Goal: Task Accomplishment & Management: Manage account settings

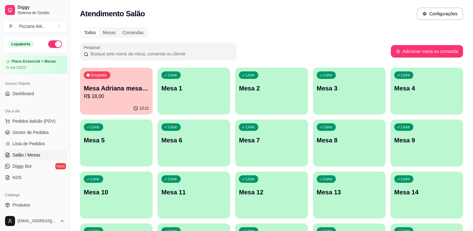
scroll to position [18, 0]
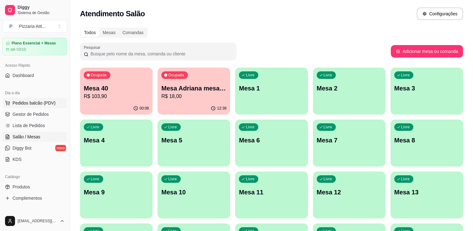
click at [52, 100] on span "Pedidos balcão (PDV)" at bounding box center [34, 103] width 43 height 6
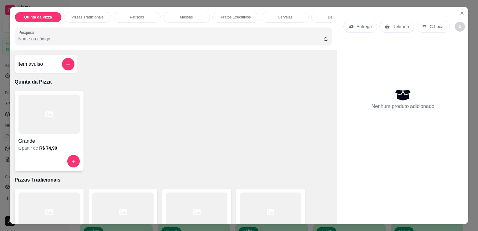
click at [50, 68] on div "Item avulso" at bounding box center [46, 64] width 57 height 13
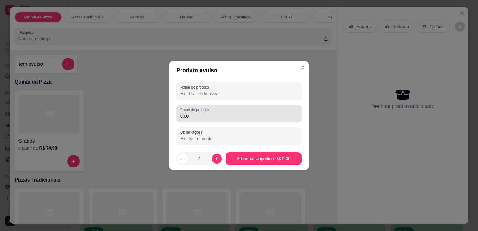
click at [251, 121] on div "Preço do produto 0,00" at bounding box center [238, 114] width 125 height 18
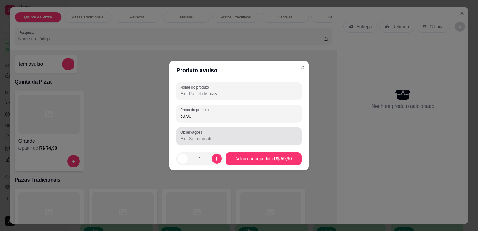
type input "59,90"
click at [238, 133] on div at bounding box center [239, 136] width 118 height 13
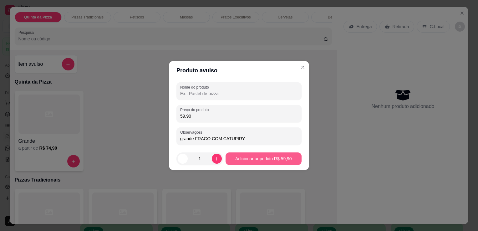
type input "grande FRAGO COM CATUPIRY"
click at [246, 156] on button "Adicionar ao pedido R$ 59,90" at bounding box center [263, 159] width 74 height 12
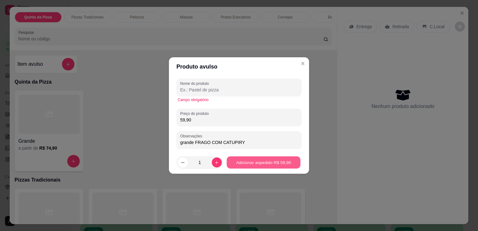
click at [265, 164] on button "Adicionar ao pedido R$ 59,90" at bounding box center [263, 162] width 74 height 12
click at [249, 90] on input "Nome do produto" at bounding box center [239, 90] width 118 height 6
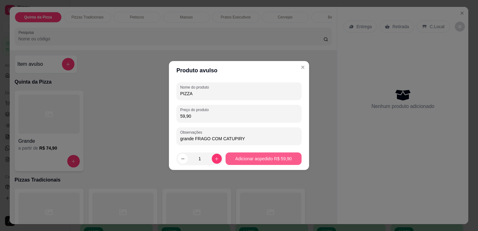
type input "PIZZA"
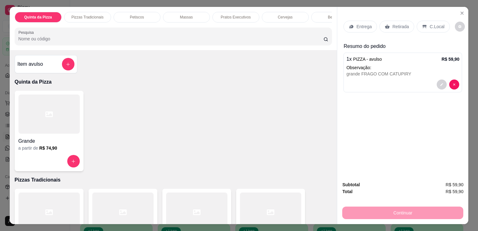
click at [392, 24] on p "Retirada" at bounding box center [400, 26] width 17 height 6
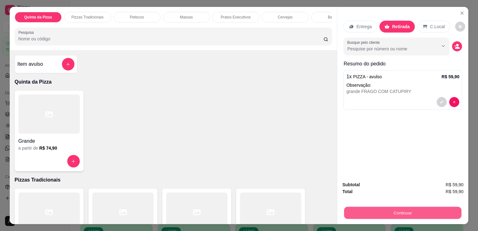
click at [386, 212] on button "Continuar" at bounding box center [402, 212] width 117 height 12
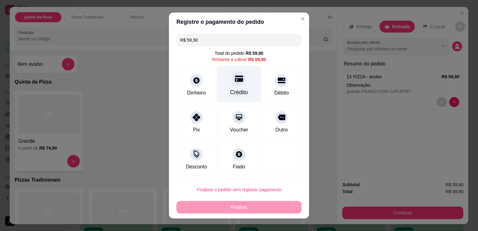
click at [238, 87] on div "Crédito" at bounding box center [239, 84] width 44 height 37
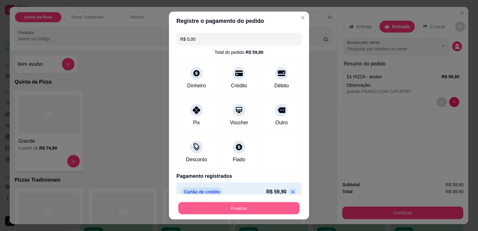
click at [223, 206] on button "Finalizar" at bounding box center [238, 208] width 121 height 12
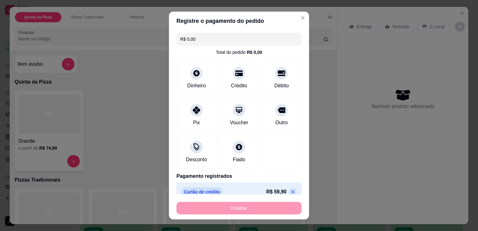
type input "-R$ 59,90"
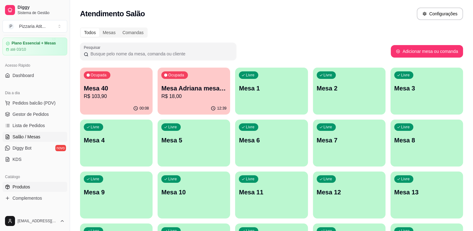
click at [33, 187] on link "Produtos" at bounding box center [35, 187] width 65 height 10
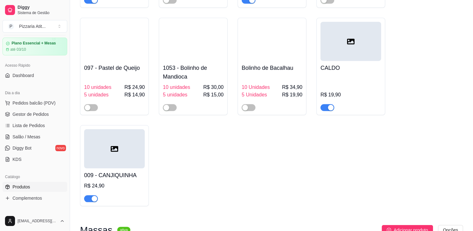
scroll to position [1827, 0]
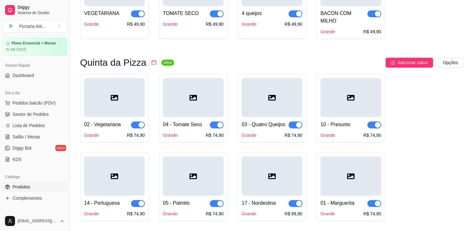
scroll to position [382, 0]
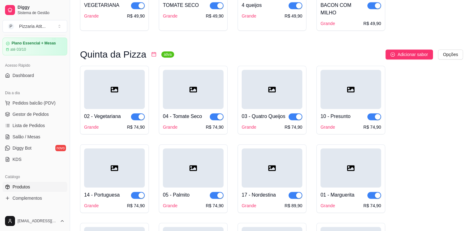
click at [202, 91] on div at bounding box center [193, 89] width 61 height 39
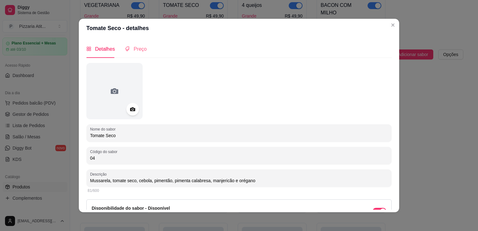
click at [133, 43] on div "Preço" at bounding box center [136, 49] width 22 height 18
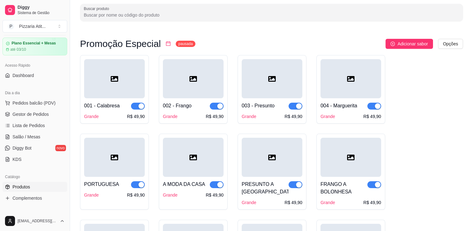
scroll to position [23, 0]
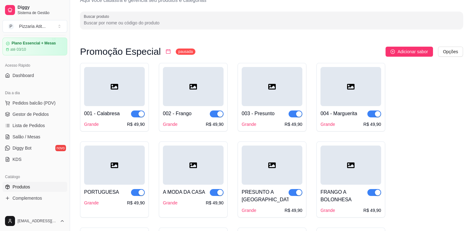
click at [118, 108] on div "001 - Calabresa Grande R$ 49,90" at bounding box center [114, 116] width 61 height 21
click at [109, 100] on div at bounding box center [114, 86] width 61 height 39
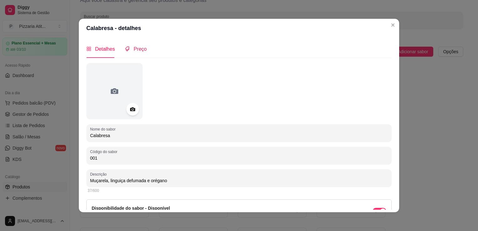
click at [134, 51] on span "Preço" at bounding box center [139, 48] width 13 height 5
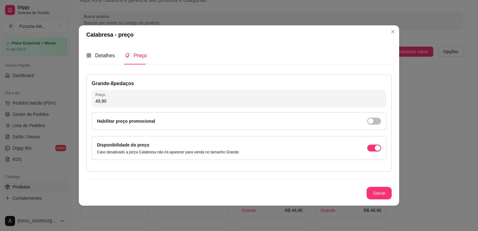
click at [112, 103] on input "49,90" at bounding box center [238, 101] width 287 height 6
type input "59,90"
click at [374, 195] on button "Salvar" at bounding box center [379, 193] width 24 height 12
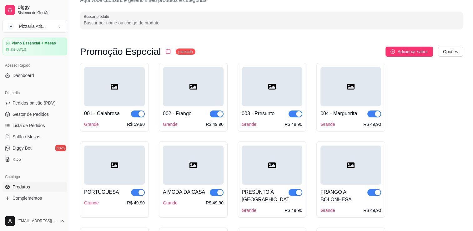
click at [217, 124] on div "R$ 49,90" at bounding box center [215, 124] width 18 height 6
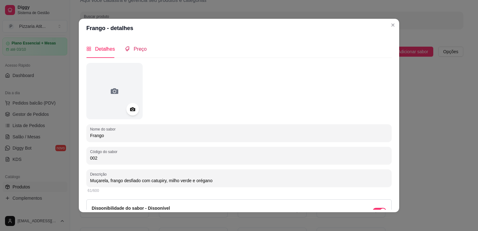
click at [125, 51] on icon "tags" at bounding box center [127, 48] width 5 height 5
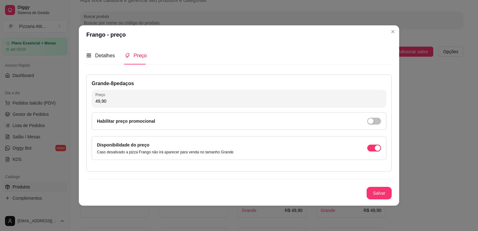
click at [172, 103] on input "49,90" at bounding box center [238, 101] width 287 height 6
type input "59,90"
click at [376, 193] on button "Salvar" at bounding box center [378, 193] width 25 height 13
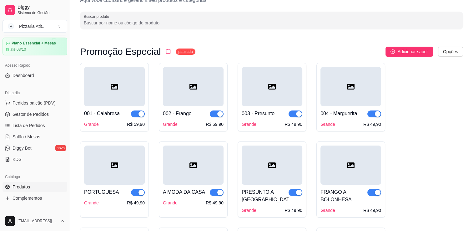
click at [294, 124] on div "R$ 49,90" at bounding box center [293, 124] width 18 height 6
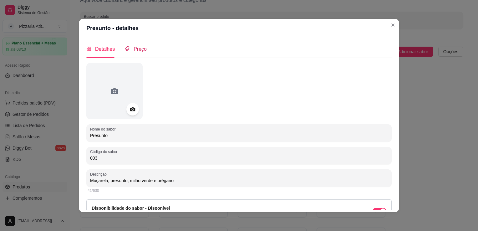
click at [135, 46] on span "Preço" at bounding box center [139, 48] width 13 height 5
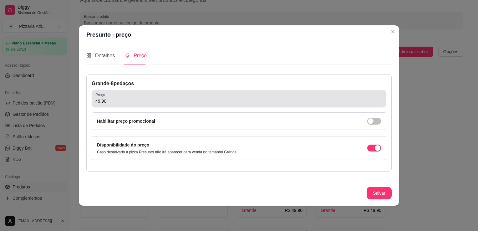
click at [147, 94] on div "49,90" at bounding box center [238, 98] width 287 height 13
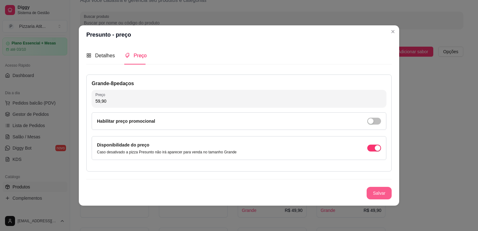
type input "59,90"
click at [385, 187] on button "Salvar" at bounding box center [379, 193] width 24 height 12
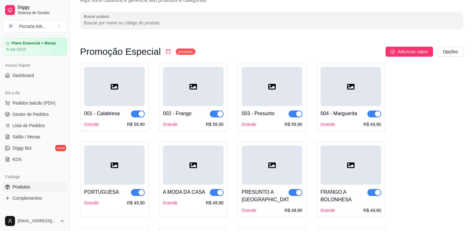
click at [372, 125] on div "R$ 49,90" at bounding box center [372, 124] width 18 height 6
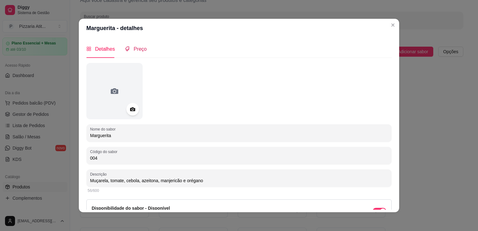
click at [136, 52] on span "Preço" at bounding box center [139, 48] width 13 height 5
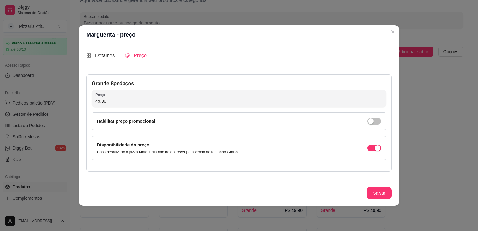
click at [151, 99] on input "49,90" at bounding box center [238, 101] width 287 height 6
type input "59,90"
click at [384, 193] on button "Salvar" at bounding box center [379, 193] width 24 height 12
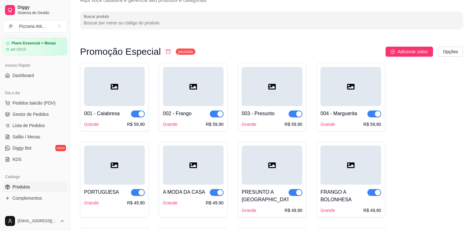
click at [141, 202] on div "R$ 49,90" at bounding box center [136, 202] width 18 height 6
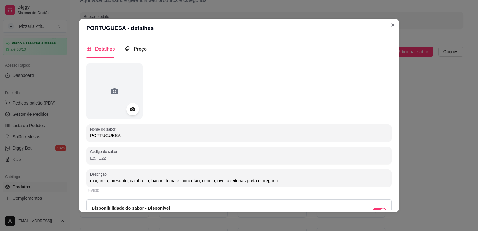
type input "muçarela, presunto, calabresa, bacon, tomate, pimentao, cebola, ovo, azeitonas …"
click at [135, 49] on span "Preço" at bounding box center [139, 48] width 13 height 5
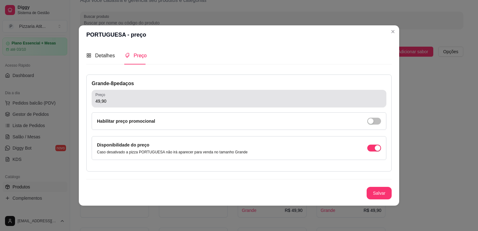
click at [169, 98] on input "49,90" at bounding box center [238, 101] width 287 height 6
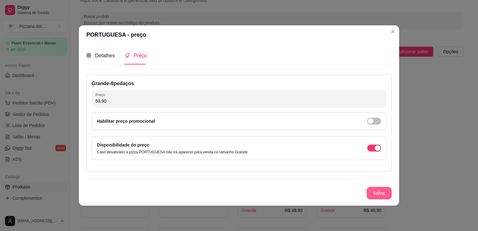
type input "59,90"
click at [381, 191] on button "Salvar" at bounding box center [379, 193] width 24 height 12
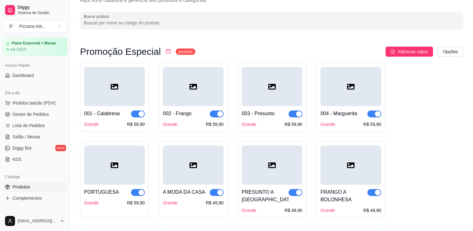
click at [219, 204] on div "R$ 49,90" at bounding box center [215, 202] width 18 height 6
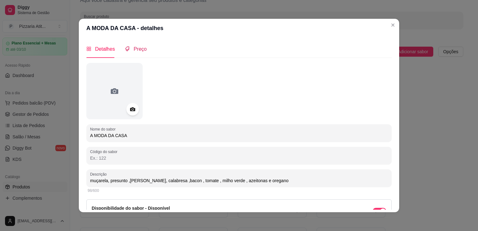
click at [141, 46] on span "Preço" at bounding box center [139, 48] width 13 height 5
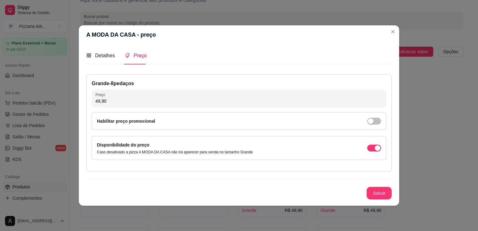
click at [166, 101] on input "49,90" at bounding box center [238, 101] width 287 height 6
type input "59,90"
click at [371, 193] on button "Salvar" at bounding box center [379, 193] width 24 height 12
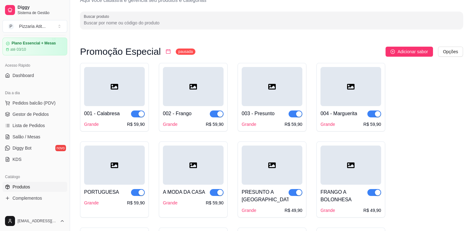
click at [296, 212] on div "R$ 49,90" at bounding box center [293, 210] width 18 height 6
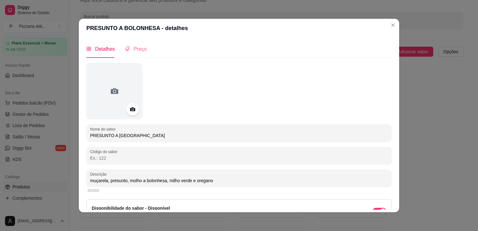
click at [127, 44] on div "Preço" at bounding box center [136, 49] width 22 height 18
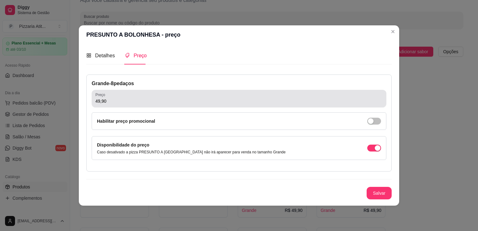
click at [137, 96] on div "49,90" at bounding box center [238, 98] width 287 height 13
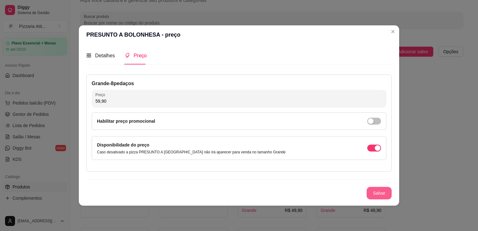
type input "59,90"
click at [379, 193] on button "Salvar" at bounding box center [379, 193] width 24 height 12
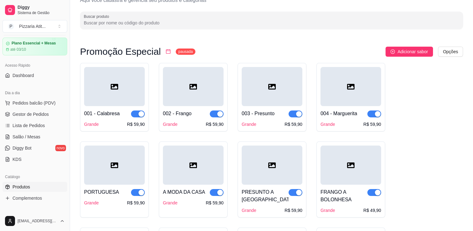
click at [380, 213] on div "R$ 49,90" at bounding box center [372, 210] width 18 height 6
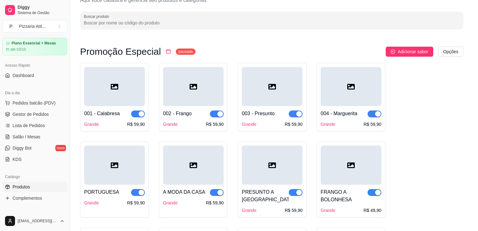
type input "muçarela, [PERSON_NAME] , molho a bolonhesa e [PERSON_NAME]"
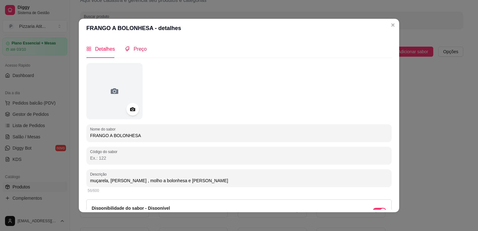
click at [133, 49] on span "Preço" at bounding box center [139, 48] width 13 height 5
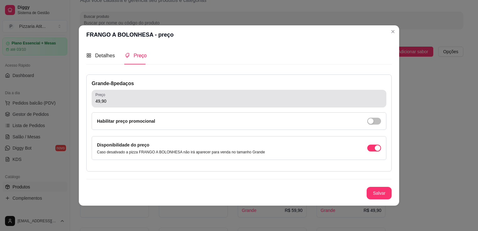
click at [135, 103] on input "49,90" at bounding box center [238, 101] width 287 height 6
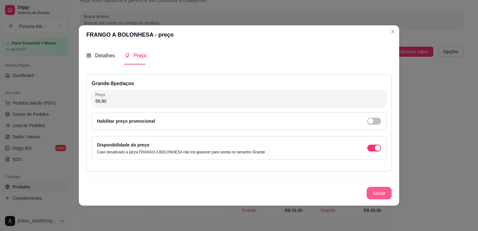
type input "59,90"
click at [375, 194] on button "Salvar" at bounding box center [379, 193] width 24 height 12
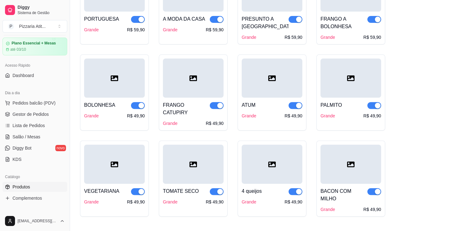
scroll to position [205, 0]
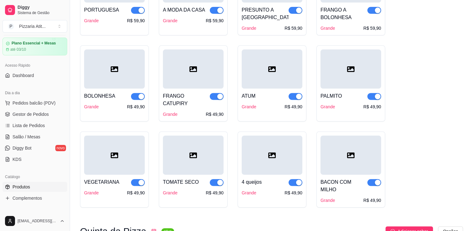
click at [136, 106] on div "R$ 49,90" at bounding box center [136, 106] width 18 height 6
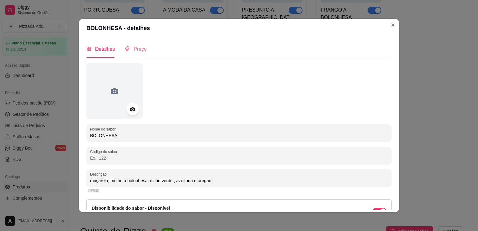
click at [135, 53] on div "Preço" at bounding box center [136, 49] width 22 height 18
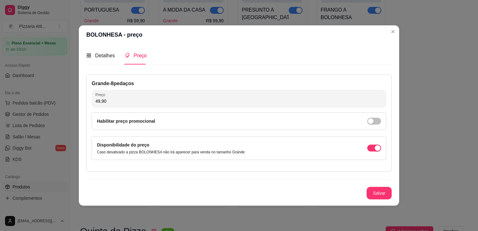
click at [139, 99] on input "49,90" at bounding box center [238, 101] width 287 height 6
type input "59,90"
click at [375, 188] on button "Salvar" at bounding box center [379, 193] width 24 height 12
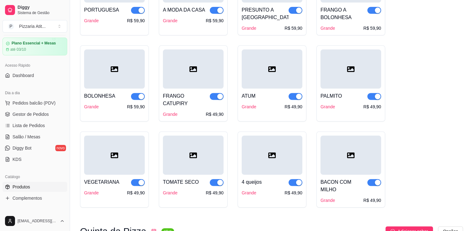
click at [221, 111] on div "R$ 49,90" at bounding box center [215, 114] width 18 height 6
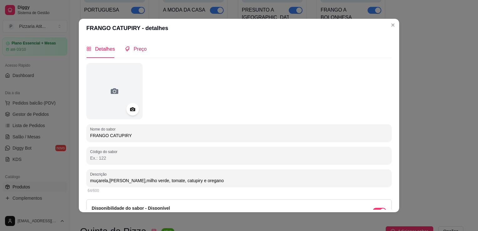
click at [141, 50] on span "Preço" at bounding box center [139, 48] width 13 height 5
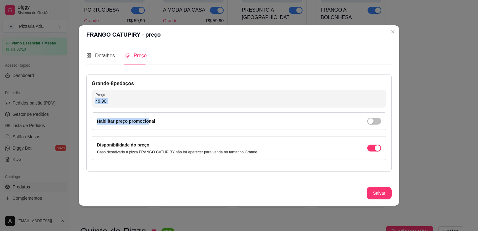
click at [146, 106] on div "Grande - 8 pedaços Preço 49,90 Habilitar preço promocional Disponibilidade do p…" at bounding box center [238, 122] width 305 height 97
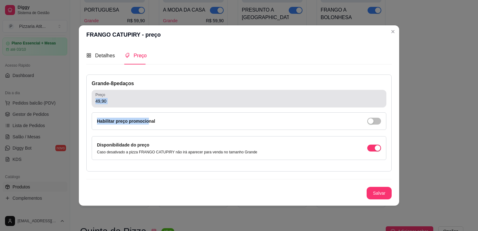
click at [146, 106] on div "Preço 49,90" at bounding box center [239, 99] width 294 height 18
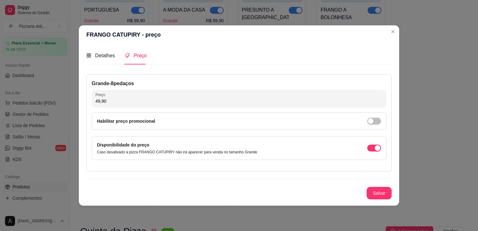
drag, startPoint x: 104, startPoint y: 101, endPoint x: 90, endPoint y: 101, distance: 14.4
click at [90, 101] on div "Grande - 8 pedaços Preço 49,90 Habilitar preço promocional Disponibilidade do p…" at bounding box center [238, 122] width 305 height 97
type input "59,90"
click at [375, 192] on button "Salvar" at bounding box center [378, 193] width 25 height 13
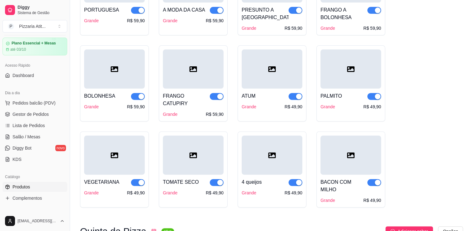
click at [293, 108] on div "R$ 49,90" at bounding box center [293, 106] width 18 height 6
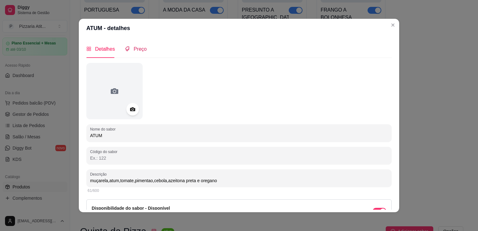
click at [134, 47] on span "Preço" at bounding box center [139, 48] width 13 height 5
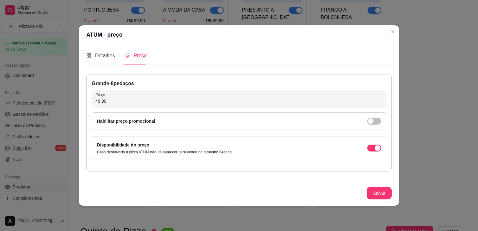
drag, startPoint x: 113, startPoint y: 99, endPoint x: 70, endPoint y: 107, distance: 43.2
click at [70, 107] on div "ATUM - preço Detalhes Preço Nome do sabor ATUM Código do sabor Descrição muçare…" at bounding box center [239, 115] width 478 height 231
type input "59,90"
click at [387, 194] on button "Salvar" at bounding box center [379, 193] width 24 height 12
click at [385, 193] on button "Salvar" at bounding box center [379, 193] width 24 height 12
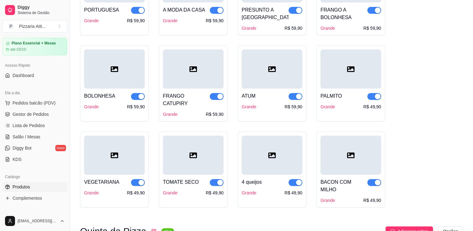
click at [364, 106] on div "Grande R$ 49,90" at bounding box center [350, 106] width 61 height 6
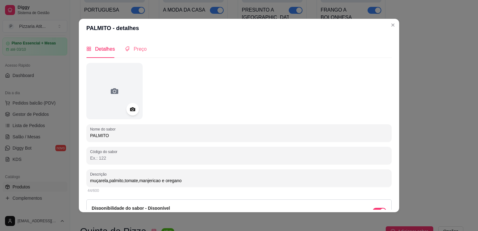
click at [134, 56] on div "Preço" at bounding box center [136, 49] width 22 height 18
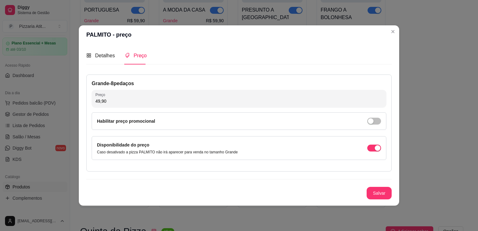
drag, startPoint x: 115, startPoint y: 101, endPoint x: 46, endPoint y: 112, distance: 69.4
click at [46, 112] on div "PALMITO - preço Detalhes Preço Nome do sabor PALMITO Código do sabor Descrição …" at bounding box center [239, 115] width 478 height 231
type input "59,90"
click at [385, 194] on button "Salvar" at bounding box center [379, 193] width 24 height 12
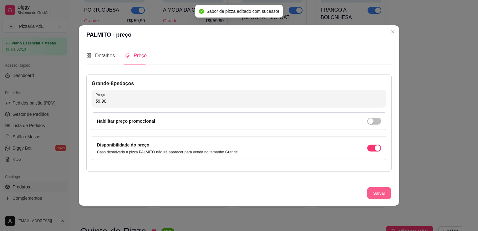
click at [426, 101] on div "PALMITO - preço Detalhes Preço Nome do sabor PALMITO Código do sabor Descrição …" at bounding box center [239, 115] width 478 height 231
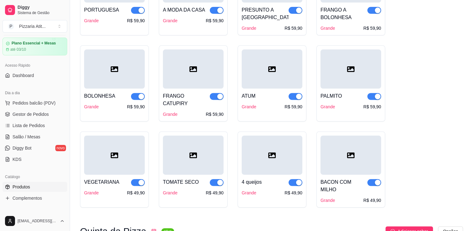
click at [139, 189] on div "R$ 49,90" at bounding box center [136, 192] width 18 height 6
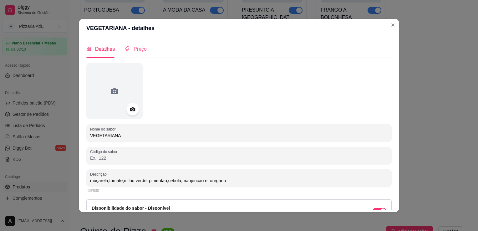
click at [132, 42] on div "Preço" at bounding box center [136, 49] width 22 height 18
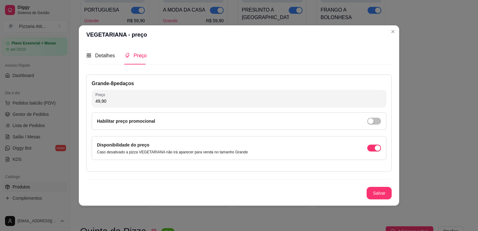
click at [135, 102] on input "49,90" at bounding box center [238, 101] width 287 height 6
drag, startPoint x: 107, startPoint y: 103, endPoint x: 78, endPoint y: 103, distance: 29.4
click at [78, 103] on div "VEGETARIANA - preço Detalhes Preço Nome do sabor VEGETARIANA Código do sabor De…" at bounding box center [239, 115] width 478 height 231
type input "59,90"
click at [369, 195] on button "Salvar" at bounding box center [379, 193] width 24 height 12
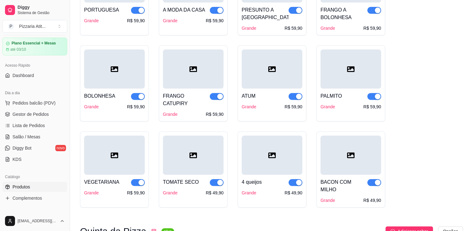
click at [213, 189] on div "R$ 49,90" at bounding box center [215, 192] width 18 height 6
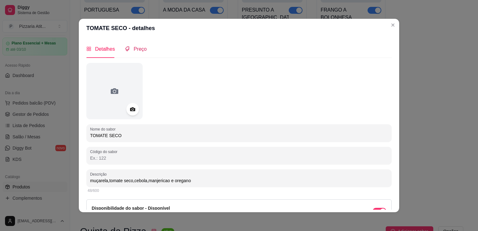
click at [135, 48] on span "Preço" at bounding box center [139, 48] width 13 height 5
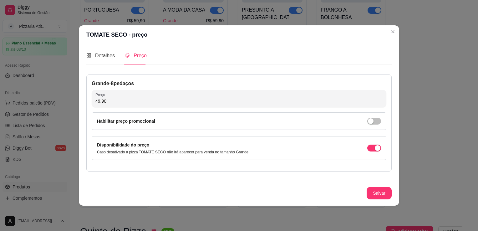
drag, startPoint x: 104, startPoint y: 102, endPoint x: 88, endPoint y: 103, distance: 15.6
click at [88, 103] on div "Grande - 8 pedaços Preço 49,90 Habilitar preço promocional Disponibilidade do p…" at bounding box center [238, 122] width 305 height 97
type input "59,90"
click at [388, 188] on button "Salvar" at bounding box center [379, 193] width 24 height 12
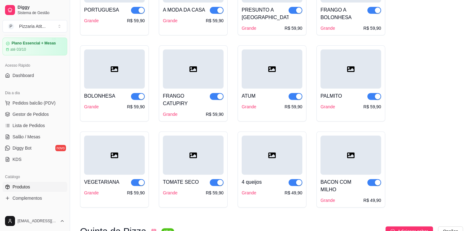
click at [293, 189] on div "R$ 49,90" at bounding box center [293, 192] width 18 height 6
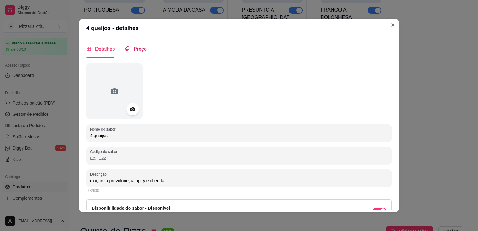
click at [133, 50] on span "Preço" at bounding box center [139, 48] width 13 height 5
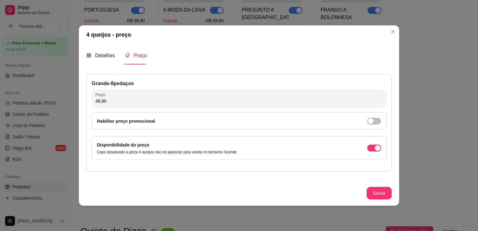
drag, startPoint x: 105, startPoint y: 102, endPoint x: 62, endPoint y: 100, distance: 43.5
click at [62, 100] on div "4 queijos - preço Detalhes Preço Nome do sabor 4 queijos Código do sabor Descri…" at bounding box center [239, 115] width 478 height 231
type input "59,90"
click at [384, 193] on button "Salvar" at bounding box center [379, 193] width 24 height 12
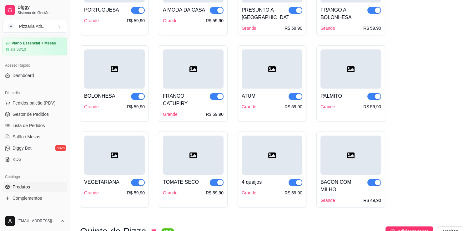
click at [368, 197] on div "R$ 49,90" at bounding box center [372, 200] width 18 height 6
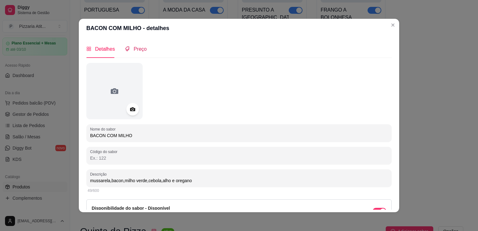
click at [133, 51] on span "Preço" at bounding box center [139, 48] width 13 height 5
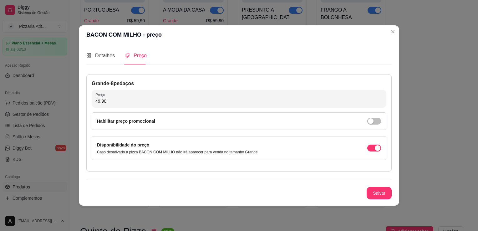
drag, startPoint x: 109, startPoint y: 102, endPoint x: 80, endPoint y: 96, distance: 29.3
click at [80, 96] on div "Detalhes Preço Nome do sabor BACON COM MILHO Código do sabor Descrição mussarel…" at bounding box center [239, 124] width 320 height 161
type input "59,90"
click at [378, 187] on button "Salvar" at bounding box center [379, 193] width 24 height 12
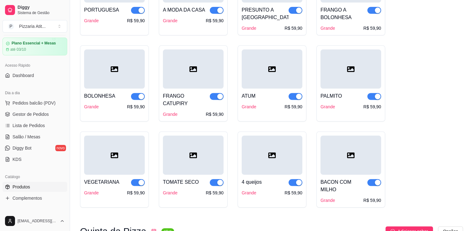
scroll to position [0, 0]
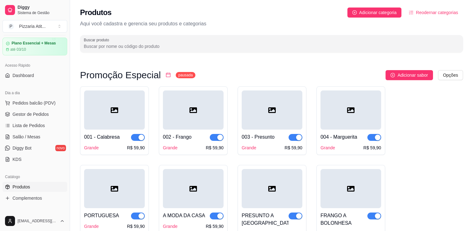
click at [177, 78] on sup "pausada" at bounding box center [185, 75] width 19 height 6
click at [166, 77] on icon "calendar" at bounding box center [168, 74] width 5 height 5
click at [176, 73] on sup "pausada" at bounding box center [185, 75] width 19 height 6
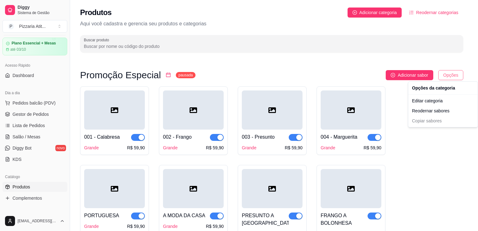
click at [448, 73] on html "Diggy Sistema de Gestão P Pizzaria Atit ... Loja aberta Plano Essencial + Mesas…" at bounding box center [239, 115] width 478 height 231
click at [405, 121] on html "Diggy Sistema de Gestão P Pizzaria Atit ... Loja aberta Plano Essencial + Mesas…" at bounding box center [239, 115] width 478 height 231
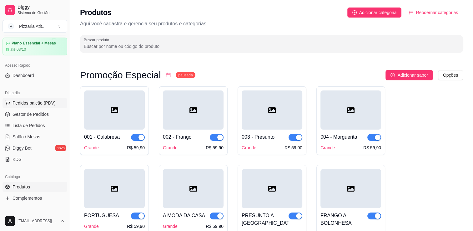
click at [33, 100] on span "Pedidos balcão (PDV)" at bounding box center [34, 103] width 43 height 6
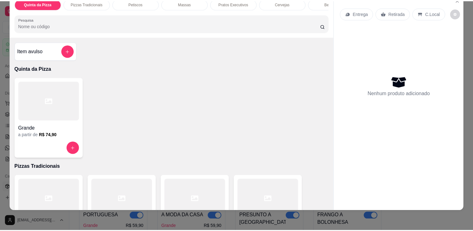
scroll to position [4, 0]
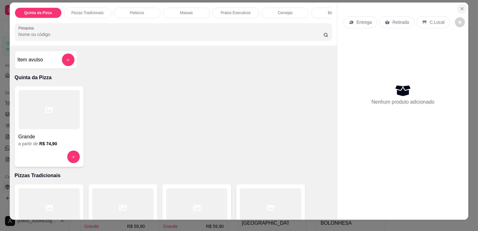
click at [459, 6] on icon "Close" at bounding box center [461, 8] width 5 height 5
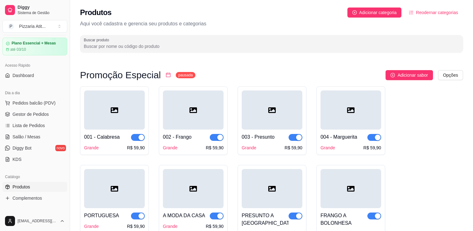
click at [32, 188] on link "Produtos" at bounding box center [35, 187] width 65 height 10
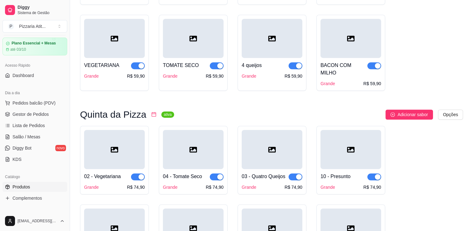
scroll to position [331, 0]
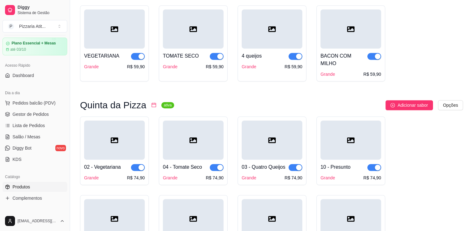
click at [162, 102] on sup "ativa" at bounding box center [167, 105] width 13 height 6
click at [146, 101] on div "Quinta da Pizza ativa" at bounding box center [127, 105] width 94 height 8
click at [151, 102] on icon "calendar" at bounding box center [153, 104] width 5 height 5
click at [138, 164] on div "button" at bounding box center [141, 167] width 6 height 6
click at [216, 164] on button "button" at bounding box center [217, 167] width 14 height 7
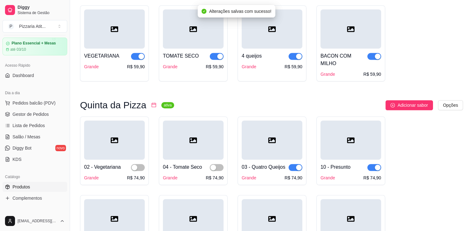
click at [296, 164] on div "button" at bounding box center [299, 167] width 6 height 6
click at [299, 164] on span "button" at bounding box center [295, 167] width 14 height 7
click at [218, 164] on span "button" at bounding box center [217, 167] width 14 height 7
click at [134, 164] on div "button" at bounding box center [135, 167] width 6 height 6
click at [424, 102] on span "Adicionar sabor" at bounding box center [412, 105] width 30 height 7
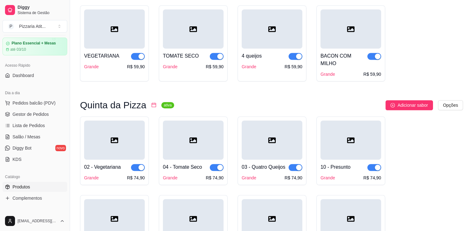
scroll to position [0, 0]
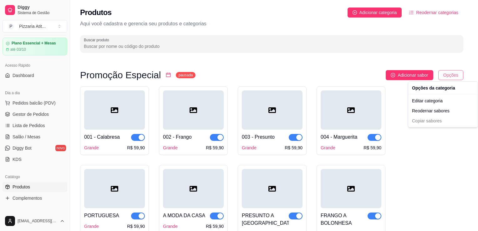
click at [449, 74] on html "Diggy Sistema de Gestão P Pizzaria Atit ... Loja aberta Plano Essencial + Mesas…" at bounding box center [239, 115] width 478 height 231
click at [425, 110] on div "Reodernar sabores" at bounding box center [442, 111] width 67 height 10
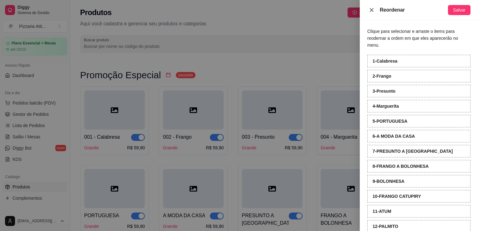
click at [375, 12] on button "Close" at bounding box center [371, 10] width 9 height 6
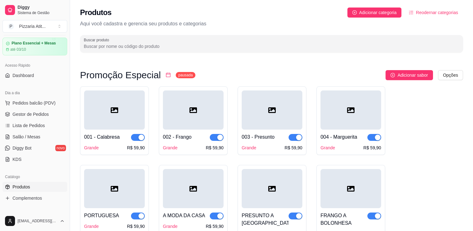
click at [166, 75] on icon "calendar" at bounding box center [168, 74] width 5 height 5
click at [176, 75] on sup "pausada" at bounding box center [185, 75] width 19 height 6
drag, startPoint x: 174, startPoint y: 75, endPoint x: 268, endPoint y: 72, distance: 93.8
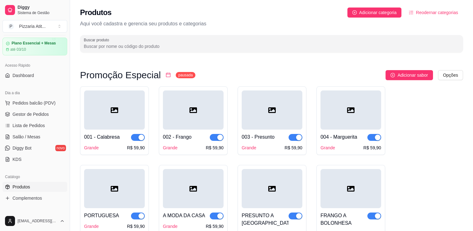
click at [268, 72] on div "Adicionar sabor Opções" at bounding box center [331, 75] width 263 height 10
click at [176, 73] on sup "pausada" at bounding box center [185, 75] width 19 height 6
click at [166, 75] on icon "calendar" at bounding box center [168, 75] width 4 height 4
click at [166, 75] on icon "calendar" at bounding box center [168, 74] width 5 height 5
click at [166, 74] on icon "calendar" at bounding box center [168, 74] width 5 height 5
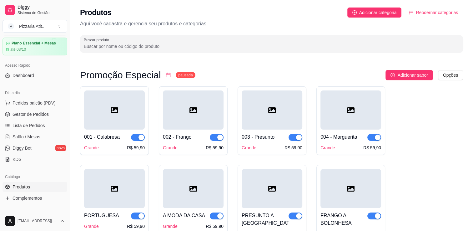
click at [166, 74] on icon "calendar" at bounding box center [168, 74] width 5 height 5
click at [180, 77] on sup "pausada" at bounding box center [185, 75] width 19 height 6
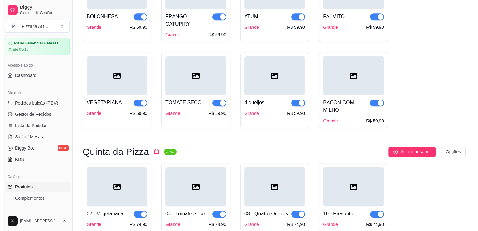
scroll to position [294, 0]
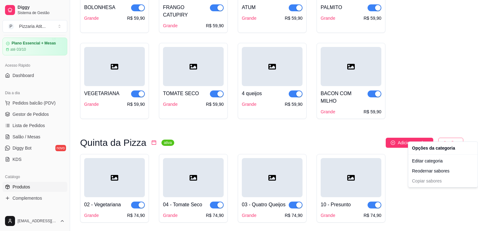
click at [446, 162] on div "Editar categoria" at bounding box center [442, 161] width 67 height 10
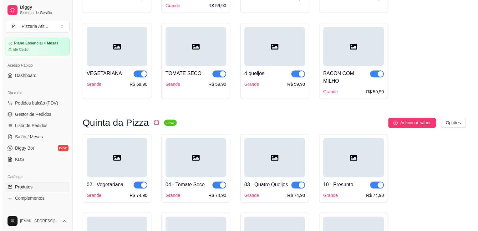
scroll to position [0, 0]
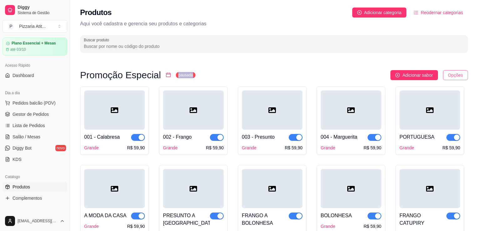
click at [454, 74] on html "Diggy Sistema de Gestão P Pizzaria Atit ... Loja aberta Plano Essencial + Mesas…" at bounding box center [239, 115] width 478 height 231
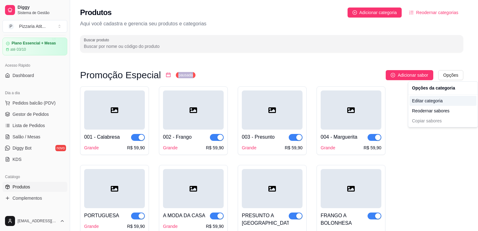
click at [432, 103] on div "Editar categoria" at bounding box center [442, 101] width 67 height 10
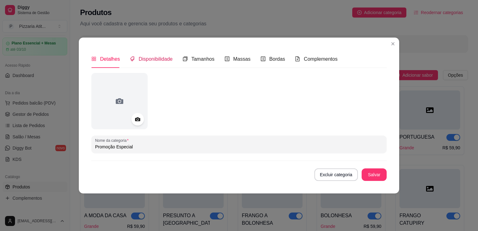
click at [163, 62] on span "Disponibilidade" at bounding box center [155, 58] width 34 height 5
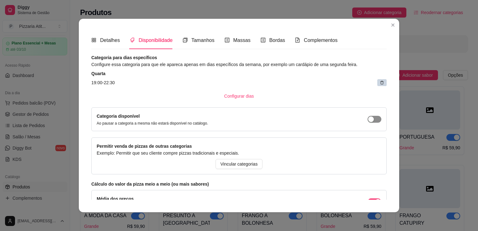
click at [368, 121] on span "button" at bounding box center [374, 119] width 14 height 7
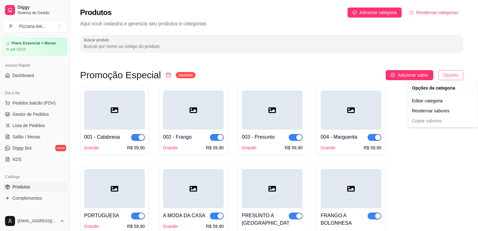
click at [447, 77] on html "Diggy Sistema de Gestão P Pizzaria Atit ... Loja aberta Plano Essencial + Mesas…" at bounding box center [239, 115] width 478 height 231
click at [439, 103] on div "Editar categoria" at bounding box center [442, 101] width 67 height 10
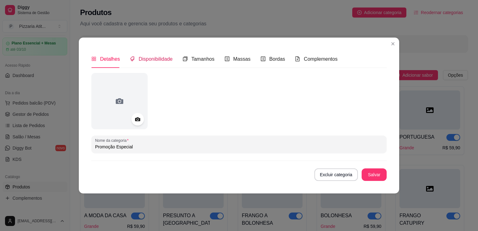
click at [155, 62] on span "Disponibilidade" at bounding box center [155, 58] width 34 height 5
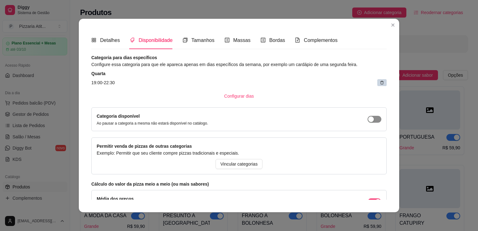
click at [368, 119] on div "button" at bounding box center [371, 119] width 6 height 6
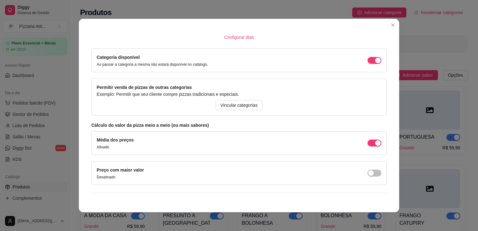
scroll to position [69, 0]
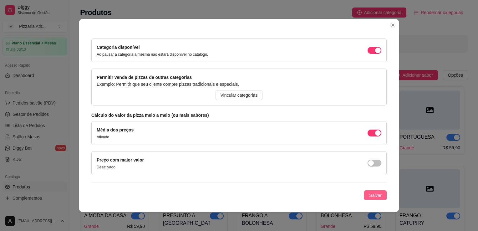
click at [369, 197] on span "Salvar" at bounding box center [375, 195] width 13 height 7
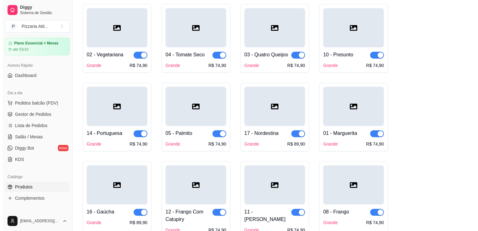
scroll to position [285, 0]
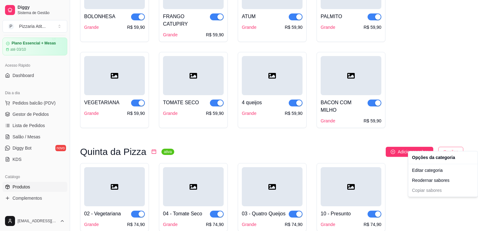
click at [440, 173] on div "Editar categoria" at bounding box center [442, 170] width 67 height 10
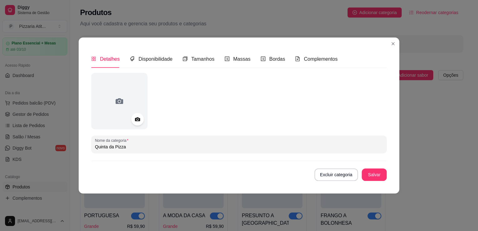
scroll to position [314, 0]
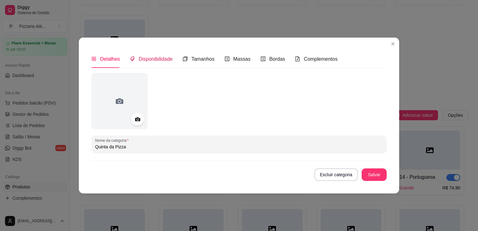
click at [160, 57] on span "Disponibilidade" at bounding box center [155, 58] width 34 height 5
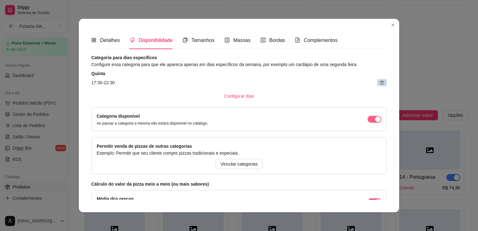
click at [375, 117] on div "button" at bounding box center [378, 119] width 6 height 6
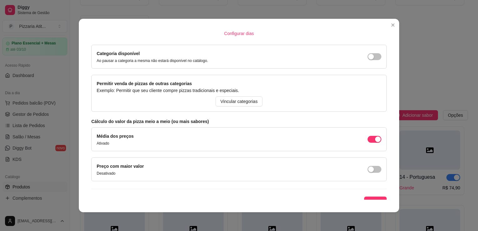
scroll to position [67, 0]
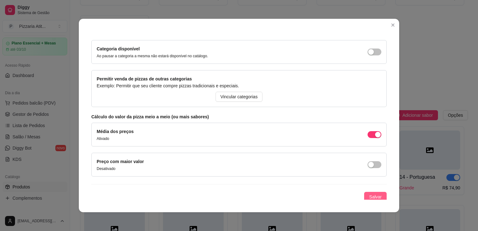
click at [369, 195] on span "Salvar" at bounding box center [375, 196] width 13 height 7
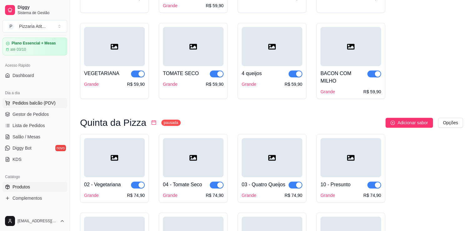
click at [39, 98] on button "Pedidos balcão (PDV)" at bounding box center [35, 103] width 65 height 10
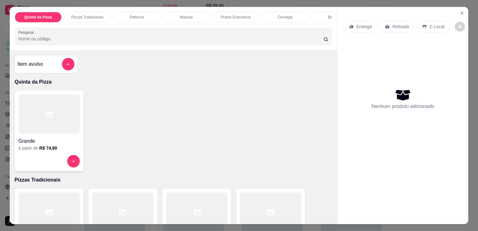
click at [107, 42] on input "Pesquisa" at bounding box center [170, 39] width 305 height 6
click at [461, 11] on icon "Close" at bounding box center [461, 13] width 5 height 5
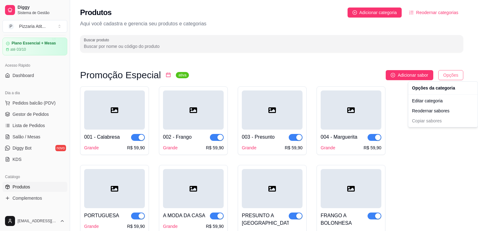
click at [455, 78] on html "Diggy Sistema de Gestão P Pizzaria Atit ... Loja aberta Plano Essencial + Mesas…" at bounding box center [239, 115] width 478 height 231
click at [443, 103] on div "Editar categoria" at bounding box center [442, 101] width 67 height 10
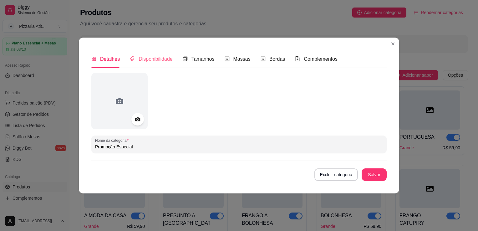
click at [152, 53] on div "Disponibilidade" at bounding box center [151, 59] width 43 height 18
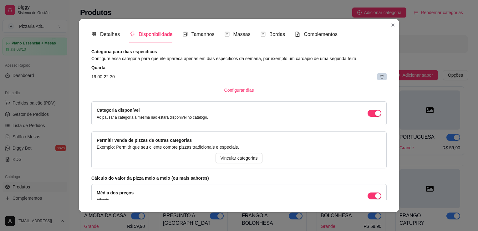
scroll to position [7, 0]
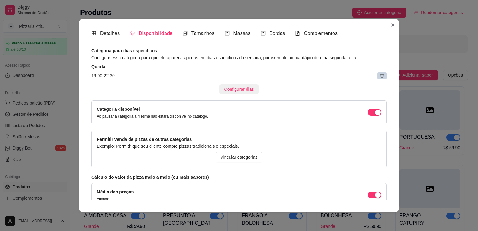
click at [238, 90] on span "Configurar dias" at bounding box center [239, 89] width 30 height 7
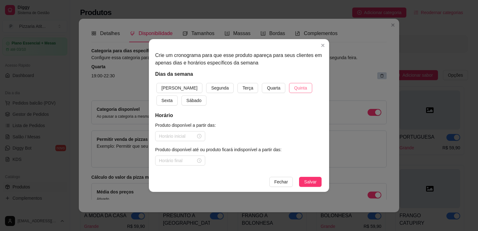
click at [294, 88] on span "Quinta" at bounding box center [300, 87] width 13 height 7
click at [307, 179] on span "Salvar" at bounding box center [310, 181] width 13 height 7
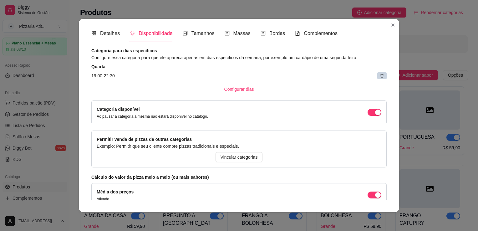
scroll to position [69, 0]
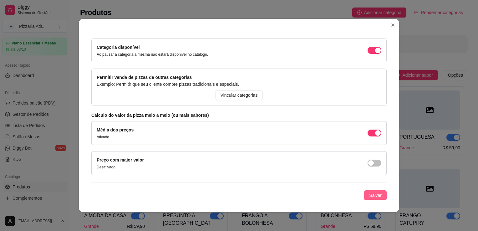
click at [369, 193] on span "Salvar" at bounding box center [375, 195] width 13 height 7
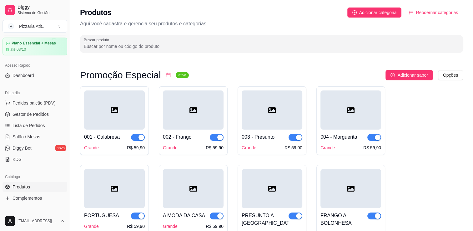
click at [216, 35] on div "Buscar produto" at bounding box center [271, 44] width 383 height 18
click at [25, 102] on span "Pedidos balcão (PDV)" at bounding box center [34, 103] width 43 height 6
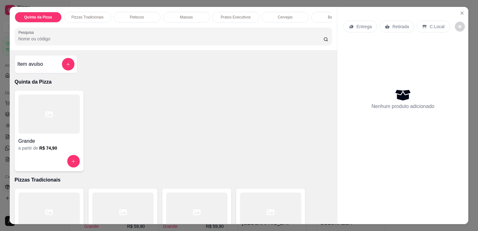
drag, startPoint x: 472, startPoint y: 60, endPoint x: 474, endPoint y: 82, distance: 22.6
click at [473, 82] on div "Quinta da Pizza Pizzas Tradicionais Petiscos Massas Pratos Executivos Cervejas …" at bounding box center [239, 115] width 478 height 231
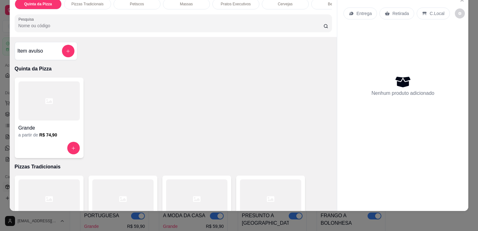
click at [45, 109] on div at bounding box center [48, 100] width 61 height 39
click at [49, 108] on div at bounding box center [48, 100] width 61 height 39
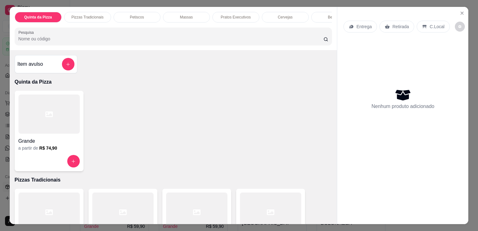
click at [81, 16] on p "Pizzas Tradicionais" at bounding box center [87, 17] width 32 height 5
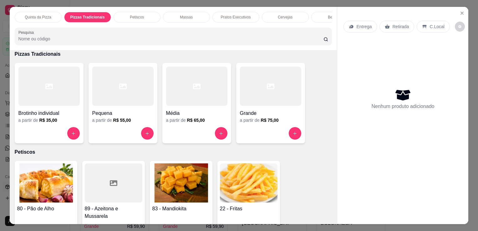
click at [43, 15] on p "Quinta da Pizza" at bounding box center [38, 17] width 27 height 5
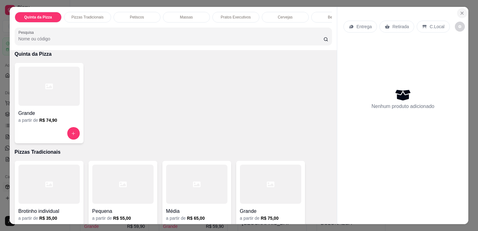
click at [461, 11] on icon "Close" at bounding box center [461, 13] width 5 height 5
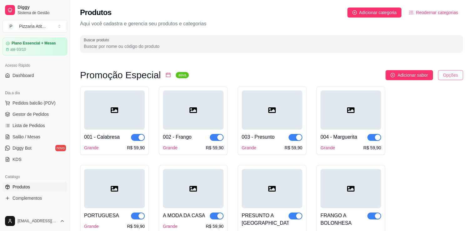
click at [452, 78] on html "Diggy Sistema de Gestão P Pizzaria Atit ... Loja aberta Plano Essencial + Mesas…" at bounding box center [236, 115] width 473 height 231
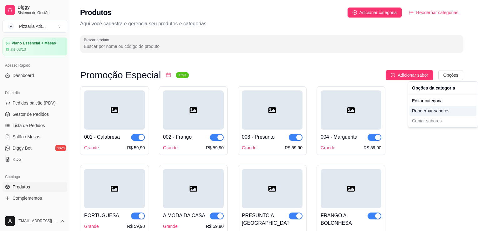
click at [432, 111] on div "Reodernar sabores" at bounding box center [442, 111] width 67 height 10
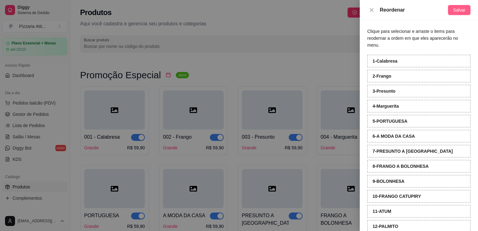
click at [462, 5] on button "Salvar" at bounding box center [459, 10] width 23 height 10
click at [370, 11] on icon "close" at bounding box center [371, 10] width 4 height 4
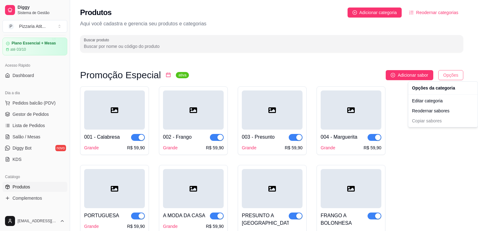
click at [453, 73] on html "Diggy Sistema de Gestão P Pizzaria Atit ... Loja aberta Plano Essencial + Mesas…" at bounding box center [239, 115] width 478 height 231
click at [440, 103] on div "Editar categoria" at bounding box center [442, 101] width 67 height 10
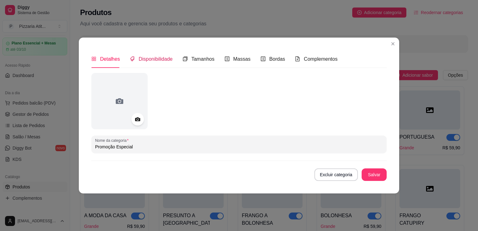
click at [165, 56] on span "Disponibilidade" at bounding box center [155, 58] width 34 height 5
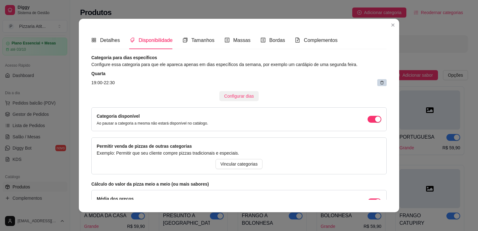
click at [230, 96] on span "Configurar dias" at bounding box center [239, 96] width 30 height 7
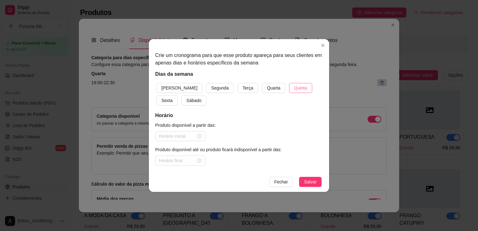
click at [294, 91] on span "Quinta" at bounding box center [300, 87] width 13 height 7
click at [309, 183] on span "Salvar" at bounding box center [310, 181] width 13 height 7
click at [196, 138] on div at bounding box center [180, 136] width 43 height 7
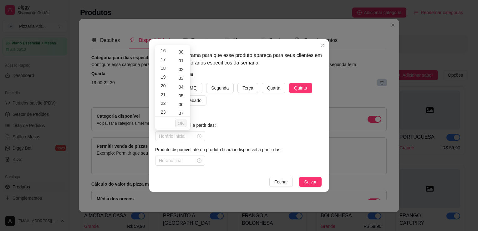
scroll to position [143, 0]
click at [166, 71] on div "18" at bounding box center [163, 67] width 15 height 9
type input "18:00"
click at [185, 126] on button "OK" at bounding box center [180, 123] width 11 height 8
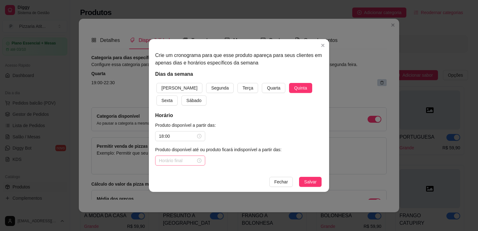
click at [200, 161] on div at bounding box center [180, 160] width 43 height 7
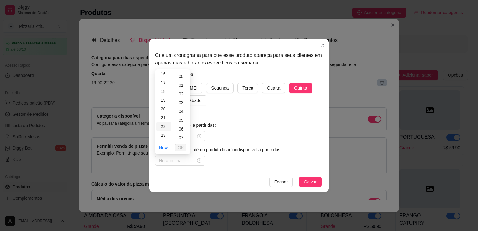
click at [163, 129] on div "22" at bounding box center [163, 126] width 15 height 9
click at [182, 124] on div "30" at bounding box center [181, 124] width 15 height 9
type input "22:30"
click at [184, 148] on span "OK" at bounding box center [181, 147] width 6 height 7
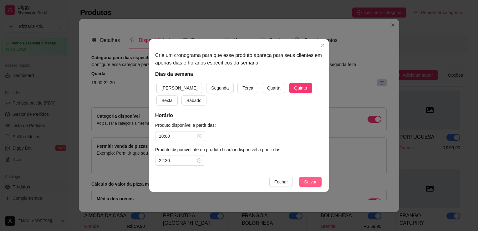
click at [318, 183] on button "Salvar" at bounding box center [310, 182] width 23 height 10
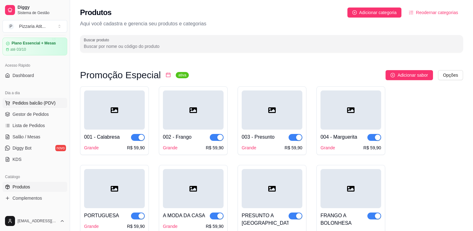
click at [39, 107] on button "Pedidos balcão (PDV)" at bounding box center [35, 103] width 65 height 10
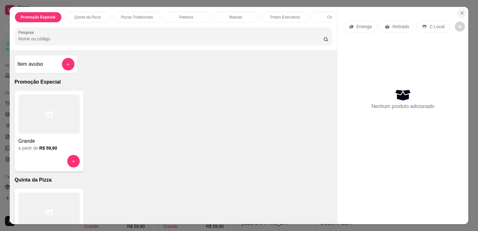
click at [460, 8] on button "Close" at bounding box center [462, 13] width 10 height 10
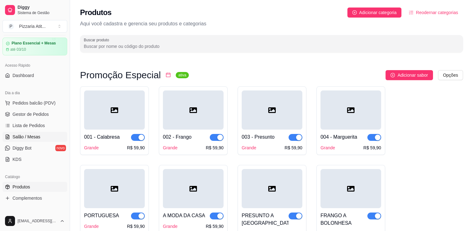
click at [42, 138] on link "Salão / Mesas" at bounding box center [35, 137] width 65 height 10
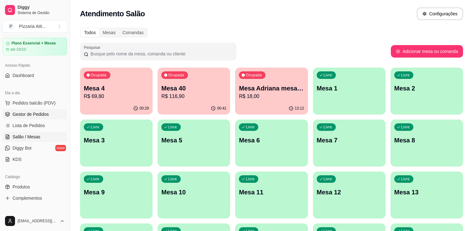
click at [38, 115] on span "Gestor de Pedidos" at bounding box center [31, 114] width 36 height 6
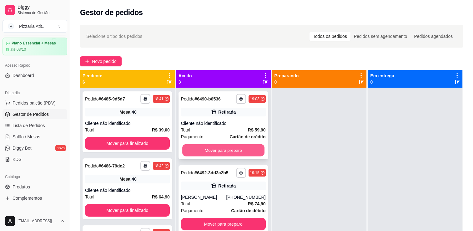
click at [233, 148] on button "Mover para preparo" at bounding box center [223, 150] width 82 height 12
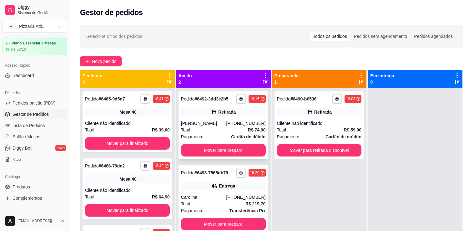
click at [231, 133] on span "Cartão de débito" at bounding box center [248, 136] width 34 height 7
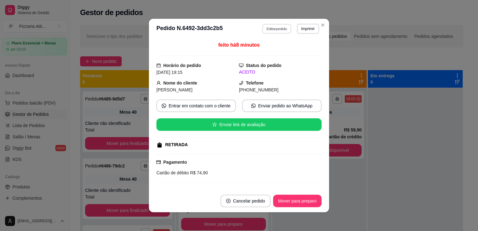
click at [273, 28] on button "Editar pedido" at bounding box center [276, 29] width 29 height 10
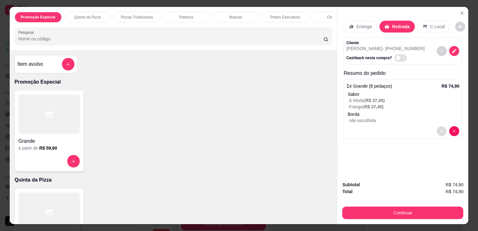
click at [443, 128] on button "decrease-product-quantity" at bounding box center [442, 131] width 10 height 10
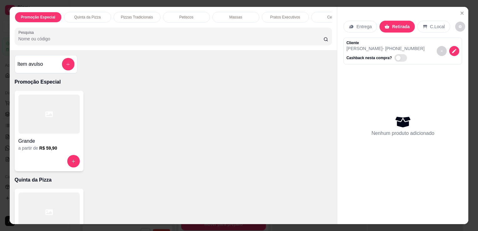
click at [51, 138] on div "Grande" at bounding box center [48, 138] width 61 height 11
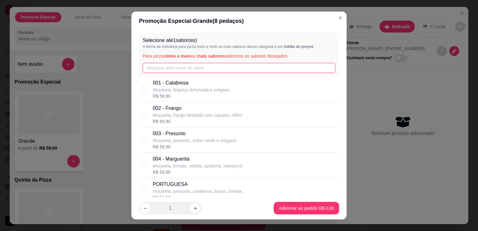
click at [195, 64] on input "text" at bounding box center [239, 68] width 193 height 10
type input "A"
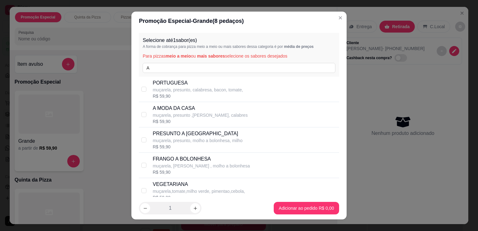
click at [197, 124] on div "R$ 59,90" at bounding box center [200, 121] width 95 height 6
checkbox input "true"
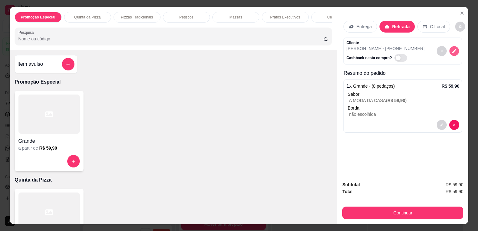
click at [450, 46] on button "decrease-product-quantity" at bounding box center [454, 51] width 10 height 10
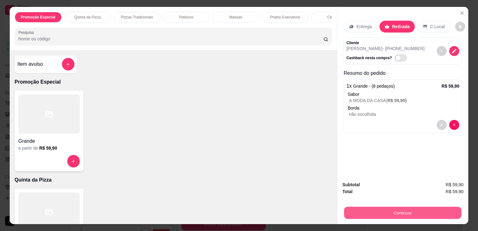
click at [422, 211] on button "Continuar" at bounding box center [402, 212] width 117 height 12
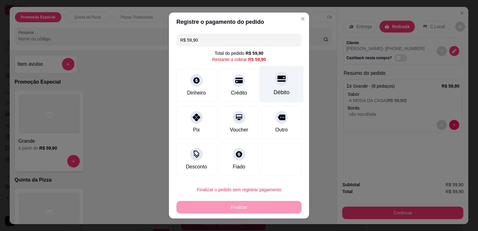
click at [274, 80] on div at bounding box center [281, 79] width 14 height 14
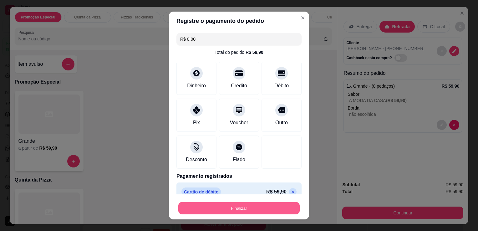
click at [253, 208] on button "Finalizar" at bounding box center [238, 208] width 121 height 12
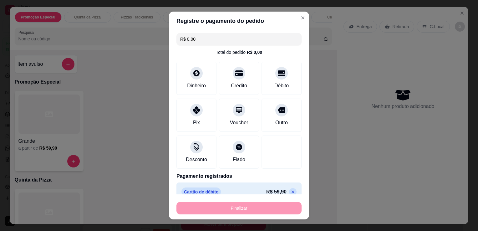
type input "-R$ 59,90"
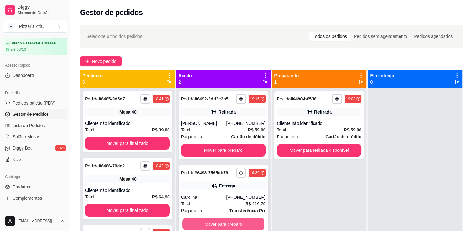
click at [206, 221] on button "Mover para preparo" at bounding box center [223, 224] width 82 height 12
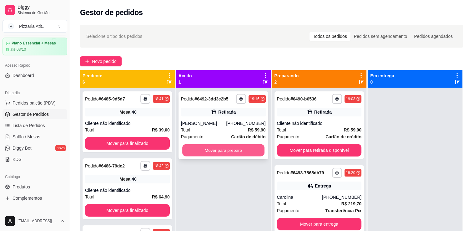
click at [225, 148] on button "Mover para preparo" at bounding box center [223, 150] width 82 height 12
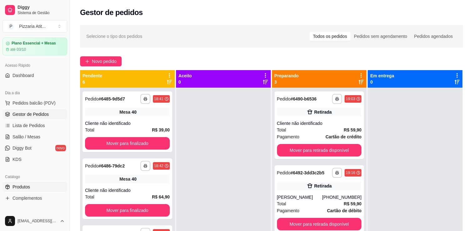
click at [36, 187] on link "Produtos" at bounding box center [35, 187] width 65 height 10
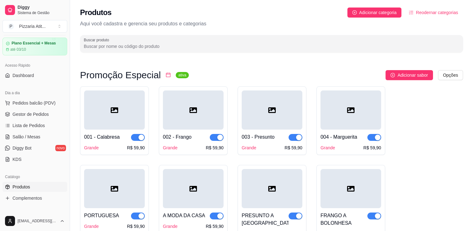
click at [123, 122] on div at bounding box center [114, 109] width 61 height 39
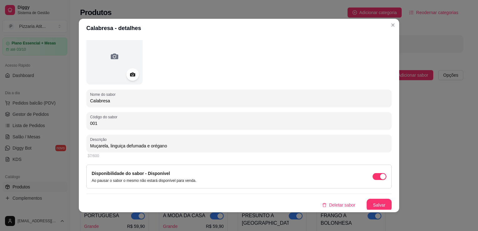
scroll to position [36, 0]
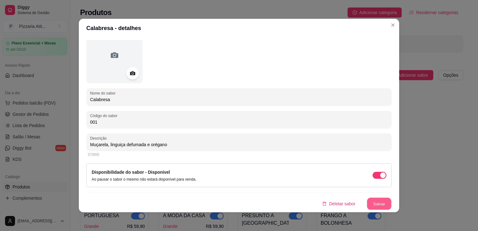
click at [372, 202] on button "Salvar" at bounding box center [379, 204] width 24 height 12
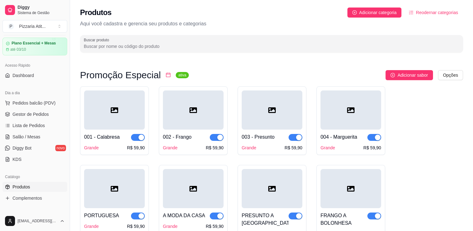
click at [116, 122] on div at bounding box center [114, 109] width 61 height 39
click at [36, 116] on span "Gestor de Pedidos" at bounding box center [31, 114] width 36 height 6
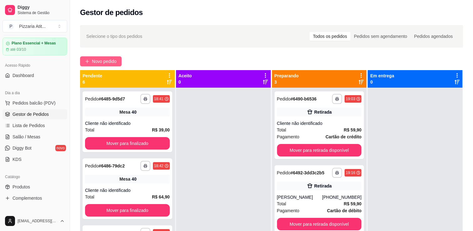
click at [98, 59] on span "Novo pedido" at bounding box center [104, 61] width 25 height 7
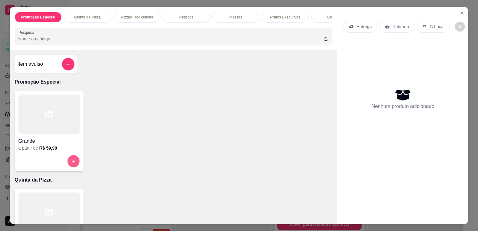
click at [72, 162] on icon "increase-product-quantity" at bounding box center [73, 160] width 3 height 3
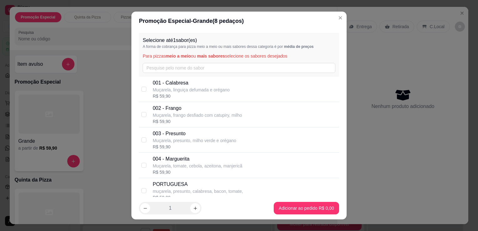
click at [173, 111] on p "002 - Frango" at bounding box center [197, 108] width 89 height 8
click at [161, 134] on p "003 - Presunto" at bounding box center [194, 134] width 83 height 8
checkbox input "false"
checkbox input "true"
click at [169, 113] on p "Muçarela, frango desfiado com catupiry, milho" at bounding box center [197, 115] width 89 height 6
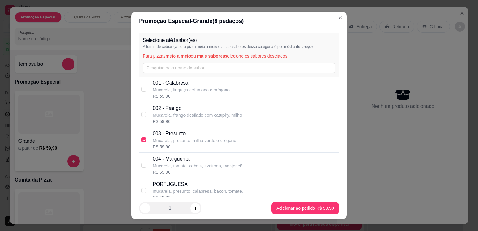
checkbox input "true"
checkbox input "false"
click at [168, 137] on p "Muçarela, presunto, milho verde e orégano" at bounding box center [194, 140] width 83 height 6
checkbox input "false"
checkbox input "true"
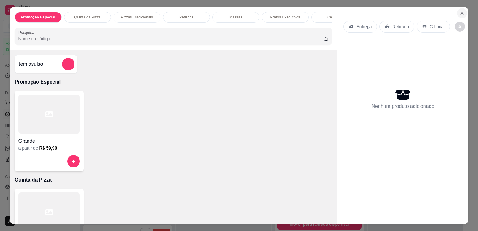
click at [459, 11] on icon "Close" at bounding box center [461, 13] width 5 height 5
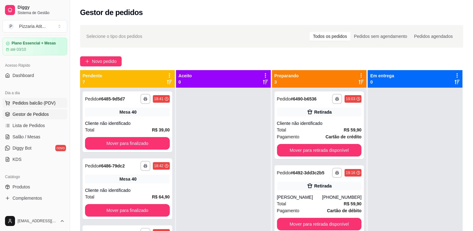
click at [46, 104] on span "Pedidos balcão (PDV)" at bounding box center [34, 103] width 43 height 6
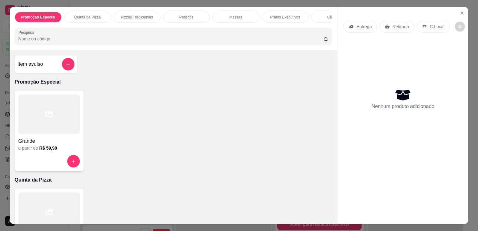
click at [61, 132] on div at bounding box center [48, 113] width 61 height 39
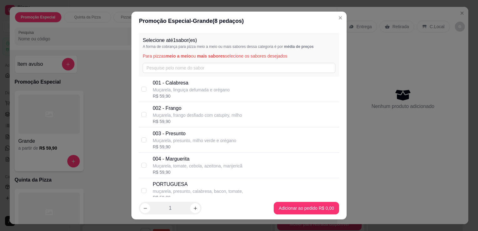
click at [177, 186] on p "PORTUGUESA" at bounding box center [198, 184] width 90 height 8
checkbox input "true"
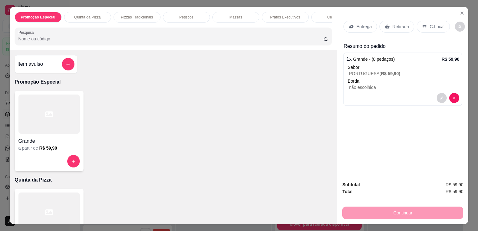
click at [392, 24] on p "Retirada" at bounding box center [400, 26] width 17 height 6
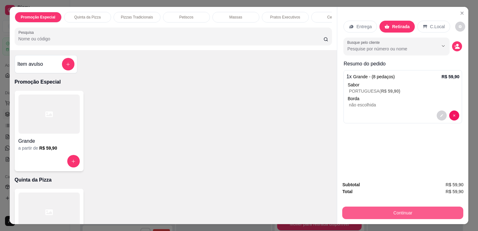
click at [388, 209] on button "Continuar" at bounding box center [402, 212] width 121 height 13
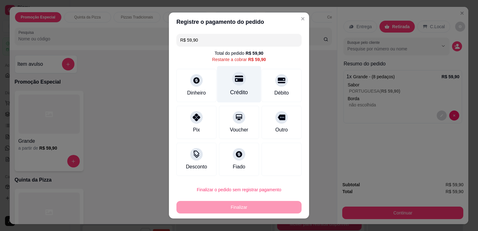
click at [238, 93] on div "Crédito" at bounding box center [239, 92] width 18 height 8
type input "R$ 0,00"
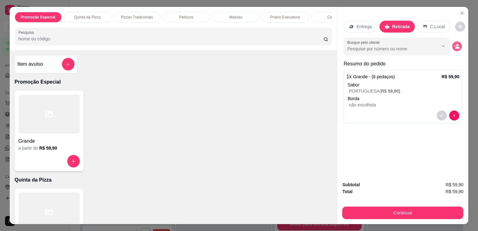
click at [455, 47] on icon "decrease-product-quantity" at bounding box center [457, 48] width 4 height 2
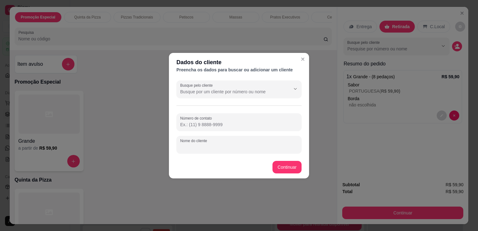
click at [251, 148] on input "Nome do cliente" at bounding box center [239, 147] width 118 height 6
type input "[PERSON_NAME]"
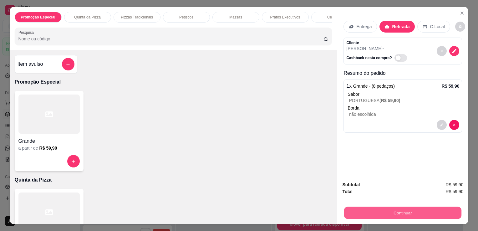
click at [350, 208] on button "Continuar" at bounding box center [402, 212] width 117 height 12
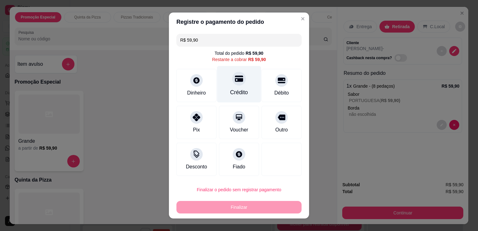
click at [240, 82] on div at bounding box center [239, 79] width 14 height 14
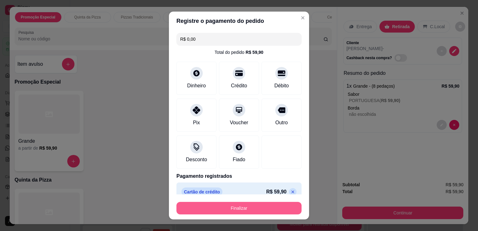
click at [253, 206] on button "Finalizar" at bounding box center [238, 208] width 125 height 13
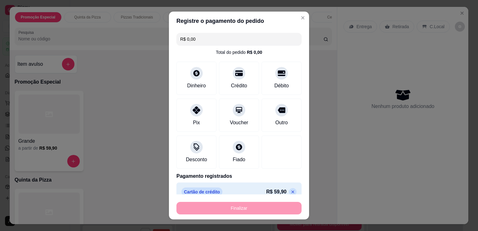
type input "-R$ 59,90"
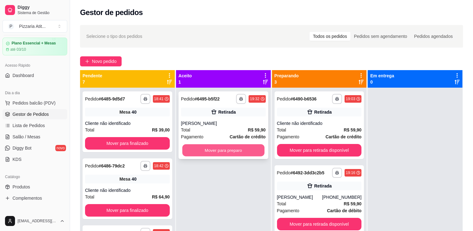
click at [210, 147] on button "Mover para preparo" at bounding box center [223, 150] width 82 height 12
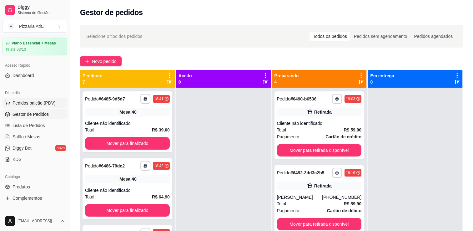
click at [33, 98] on button "Pedidos balcão (PDV)" at bounding box center [35, 103] width 65 height 10
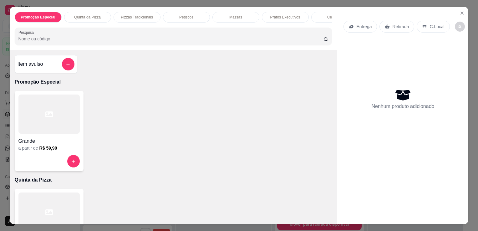
click at [50, 113] on icon at bounding box center [49, 114] width 8 height 8
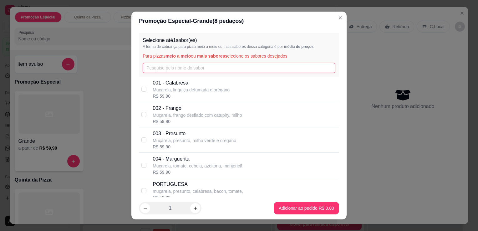
click at [197, 69] on input "text" at bounding box center [239, 68] width 193 height 10
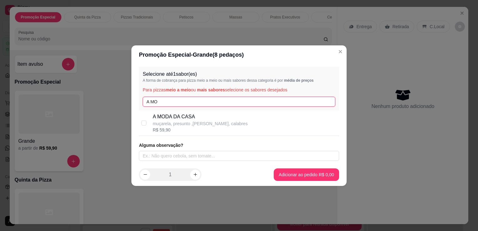
type input "A MO"
click at [189, 113] on p "A MODA DA CASA" at bounding box center [200, 117] width 95 height 8
checkbox input "true"
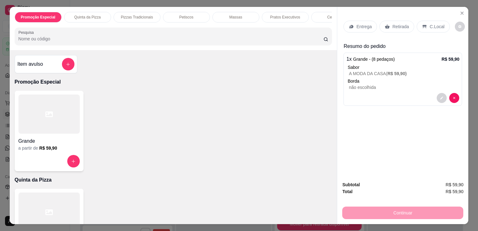
click at [359, 25] on p "Entrega" at bounding box center [363, 26] width 15 height 6
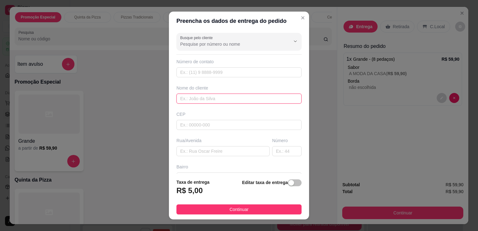
click at [226, 97] on input "text" at bounding box center [238, 98] width 125 height 10
type input "DANY"
click at [225, 70] on input "text" at bounding box center [238, 72] width 125 height 10
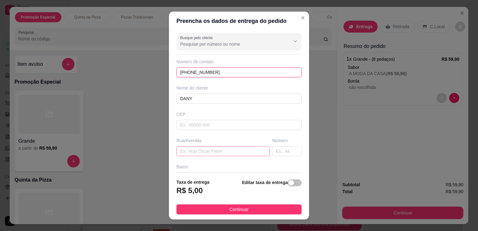
type input "[PHONE_NUMBER]"
click at [211, 151] on input "text" at bounding box center [222, 151] width 93 height 10
type input "RUA [DATE]"
click at [279, 150] on input "text" at bounding box center [286, 151] width 29 height 10
type input "147"
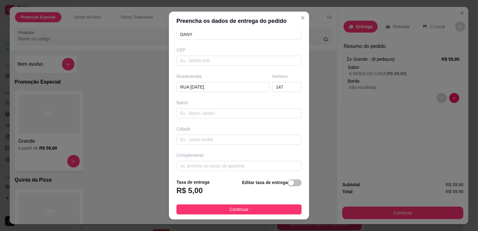
scroll to position [66, 0]
click at [262, 136] on input "text" at bounding box center [238, 137] width 125 height 10
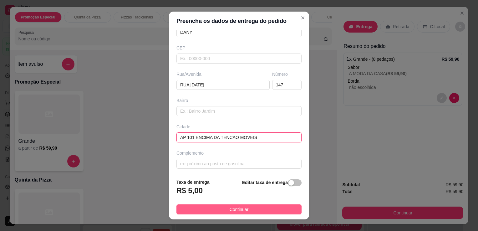
type input "AP 101 ENCIMA DA TENCAO MOVEIS"
click at [258, 208] on button "Continuar" at bounding box center [238, 209] width 125 height 10
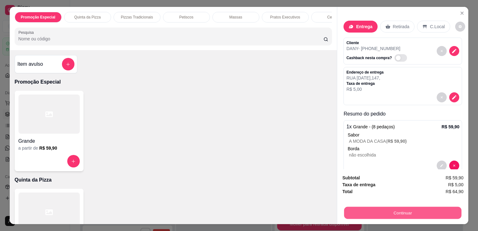
click at [436, 207] on button "Continuar" at bounding box center [402, 212] width 117 height 12
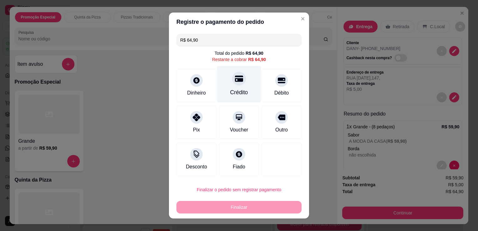
click at [239, 96] on div "Crédito" at bounding box center [239, 92] width 18 height 8
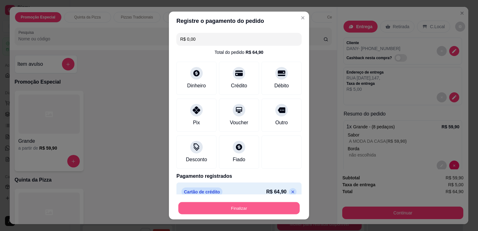
click at [241, 207] on button "Finalizar" at bounding box center [238, 208] width 121 height 12
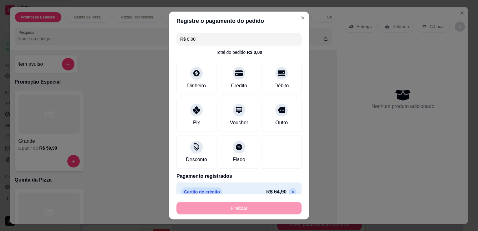
type input "-R$ 64,90"
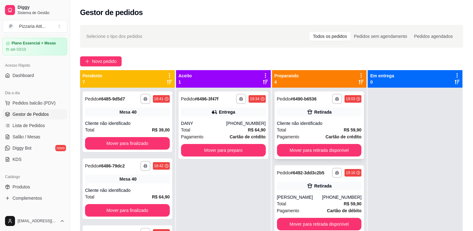
click at [318, 125] on div "Cliente não identificado" at bounding box center [319, 123] width 85 height 6
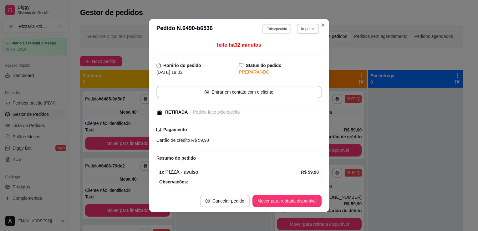
click at [269, 31] on button "Editar pedido" at bounding box center [276, 29] width 29 height 10
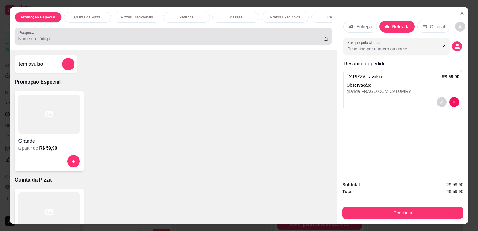
click at [207, 37] on div at bounding box center [173, 36] width 310 height 13
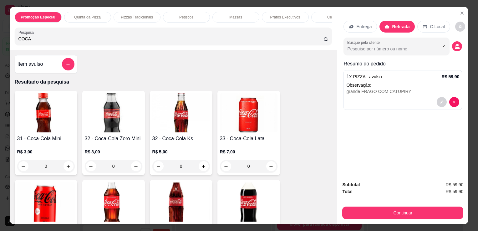
type input "COCA"
click at [237, 211] on img at bounding box center [249, 201] width 58 height 39
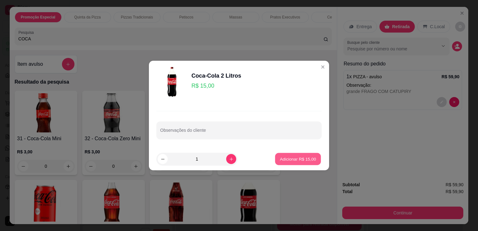
click at [315, 157] on button "Adicionar R$ 15,00" at bounding box center [298, 159] width 46 height 12
type input "1"
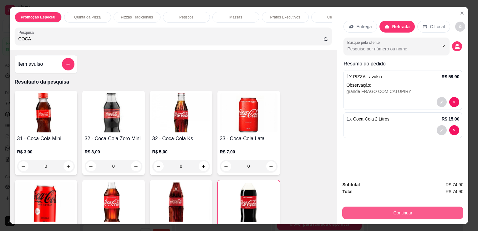
click at [366, 208] on button "Continuar" at bounding box center [402, 212] width 121 height 13
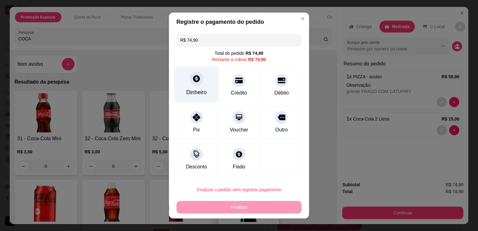
click at [200, 94] on div "Dinheiro" at bounding box center [196, 92] width 21 height 8
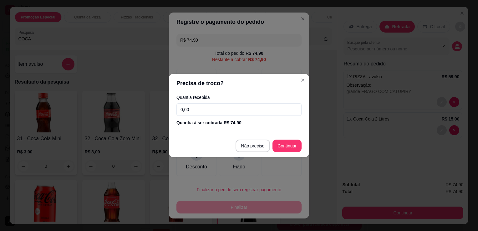
click at [201, 109] on input "0,00" at bounding box center [238, 109] width 125 height 13
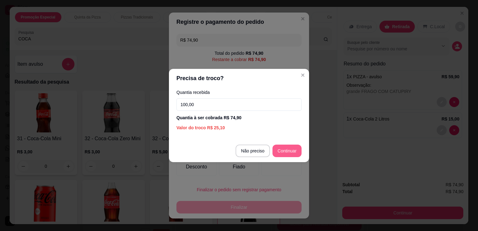
type input "100,00"
type input "R$ 0,00"
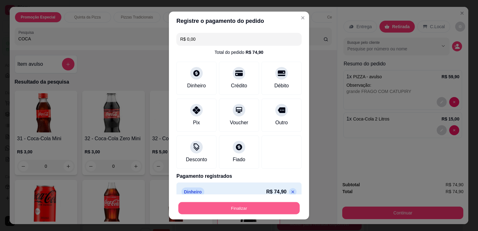
click at [244, 210] on button "Finalizar" at bounding box center [238, 208] width 121 height 12
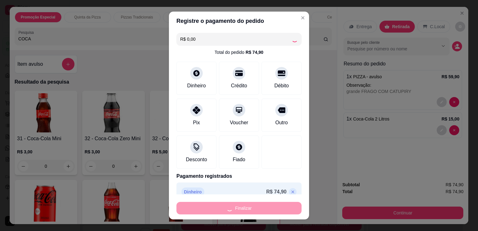
type input "0"
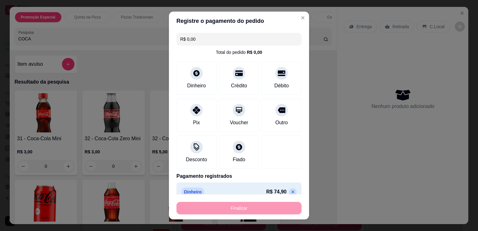
type input "-R$ 74,90"
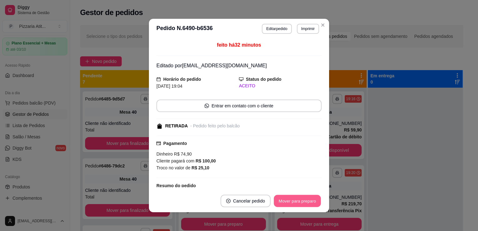
click at [288, 204] on button "Mover para preparo" at bounding box center [296, 201] width 47 height 12
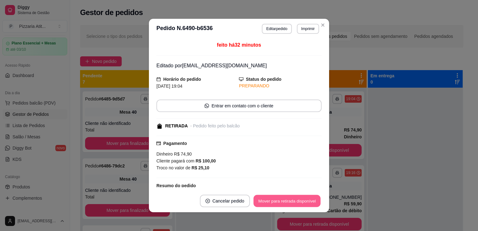
click at [288, 204] on button "Mover para retirada disponível" at bounding box center [286, 201] width 67 height 12
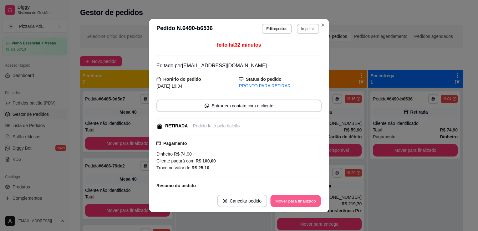
click at [288, 204] on button "Mover para finalizado" at bounding box center [295, 201] width 50 height 12
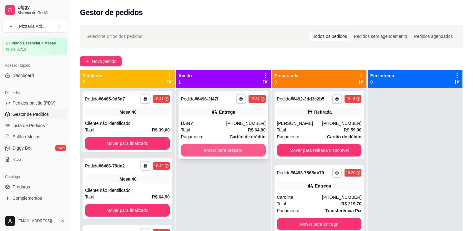
click at [249, 150] on button "Mover para preparo" at bounding box center [223, 150] width 85 height 13
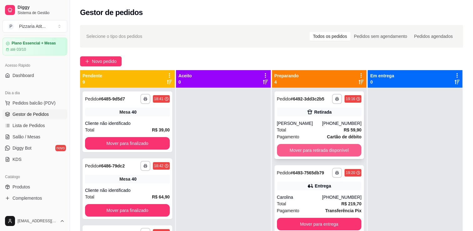
click at [308, 146] on button "Mover para retirada disponível" at bounding box center [319, 150] width 85 height 13
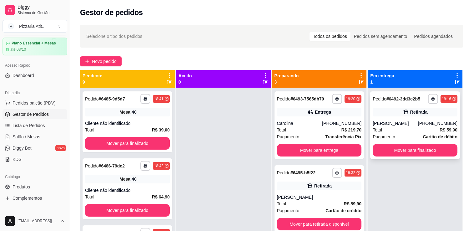
click at [388, 128] on div "Total R$ 59,90" at bounding box center [415, 129] width 85 height 7
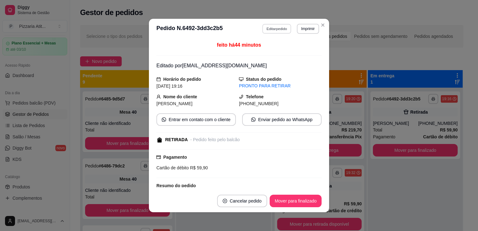
click at [270, 30] on button "Editar pedido" at bounding box center [276, 29] width 29 height 10
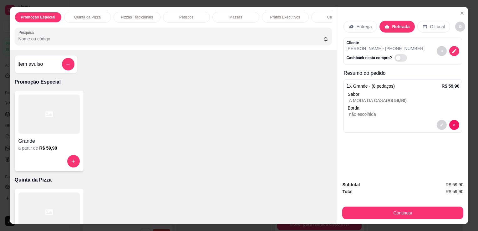
click at [232, 48] on div "Promoção Especial Quinta da Pizza Pizzas Tradicionais Petiscos Massas Pratos Ex…" at bounding box center [173, 28] width 327 height 43
click at [231, 40] on input "Pesquisa" at bounding box center [170, 39] width 305 height 6
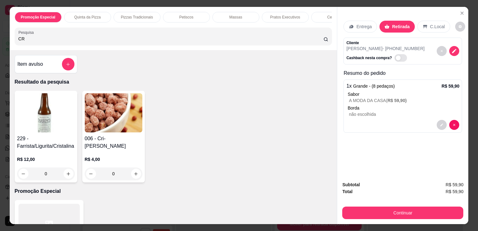
type input "CR"
click at [106, 122] on img at bounding box center [114, 112] width 58 height 39
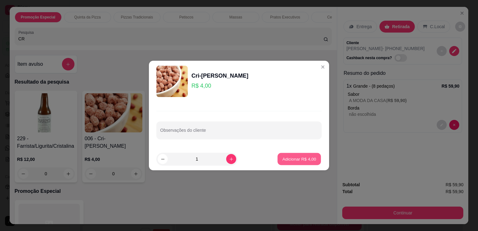
click at [282, 162] on p "Adicionar R$ 4,00" at bounding box center [299, 159] width 34 height 6
type input "1"
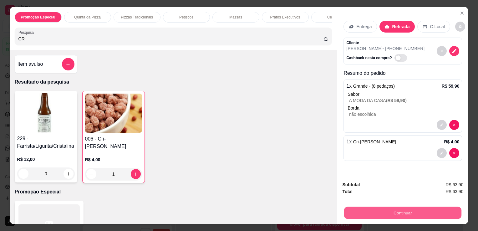
click at [378, 209] on button "Continuar" at bounding box center [402, 212] width 117 height 12
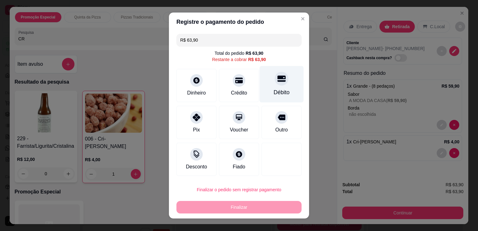
click at [276, 90] on div "Débito" at bounding box center [281, 92] width 16 height 8
type input "R$ 0,00"
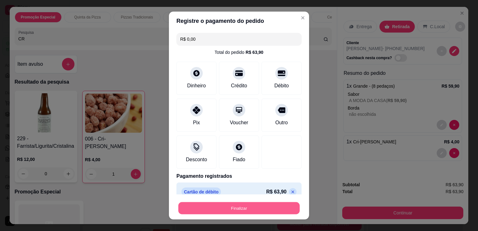
click at [268, 209] on button "Finalizar" at bounding box center [238, 208] width 121 height 12
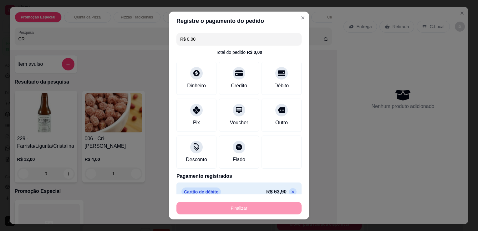
type input "0"
type input "-R$ 63,90"
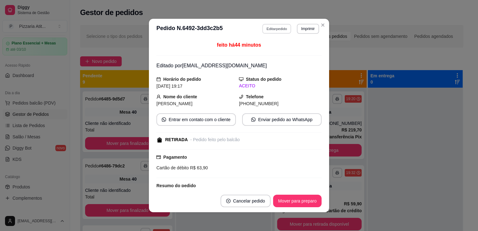
click at [268, 25] on button "Editar pedido" at bounding box center [276, 29] width 29 height 10
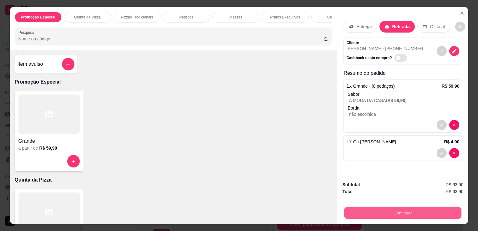
click at [406, 206] on button "Continuar" at bounding box center [402, 212] width 117 height 12
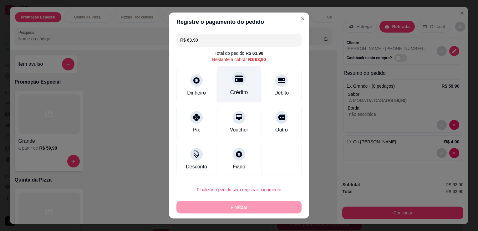
click at [239, 89] on div "Crédito" at bounding box center [239, 92] width 18 height 8
type input "R$ 0,00"
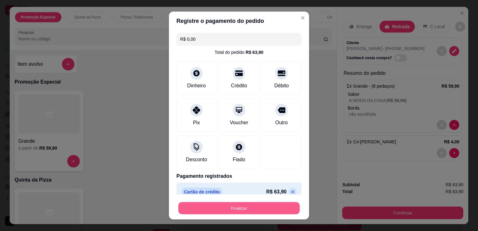
click at [238, 208] on button "Finalizar" at bounding box center [238, 208] width 121 height 12
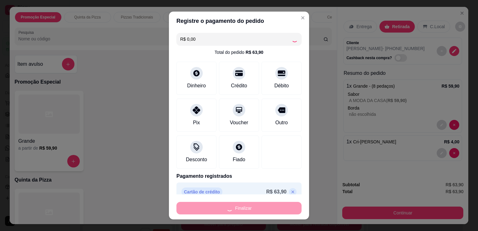
type input "0"
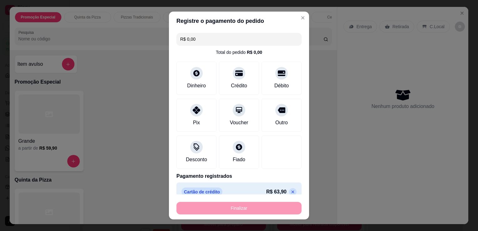
type input "-R$ 63,90"
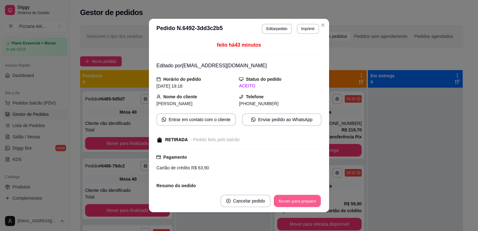
click at [301, 199] on button "Mover para preparo" at bounding box center [296, 201] width 47 height 12
click at [301, 199] on div "Mover para preparo" at bounding box center [292, 200] width 57 height 13
click at [301, 199] on button "Mover para retirada disponível" at bounding box center [286, 201] width 67 height 12
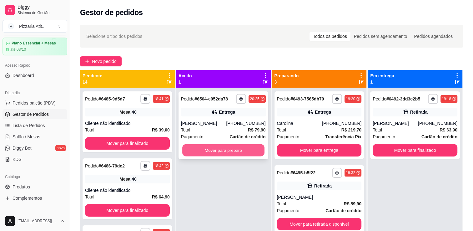
click at [230, 155] on button "Mover para preparo" at bounding box center [223, 150] width 82 height 12
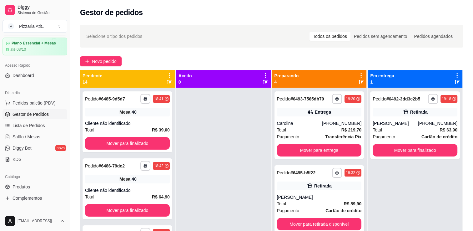
click at [328, 199] on div "[PERSON_NAME]" at bounding box center [319, 197] width 85 height 6
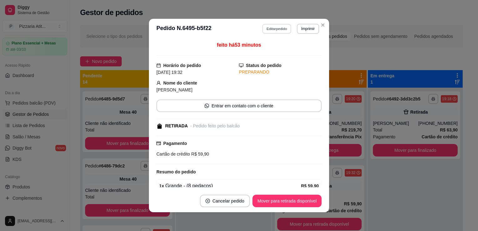
click at [278, 29] on button "Editar pedido" at bounding box center [276, 29] width 29 height 10
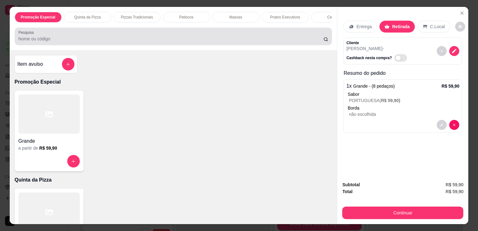
click at [206, 42] on input "Pesquisa" at bounding box center [170, 39] width 305 height 6
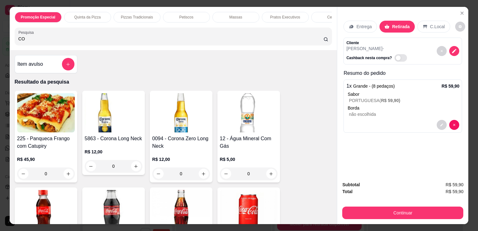
type input "CO"
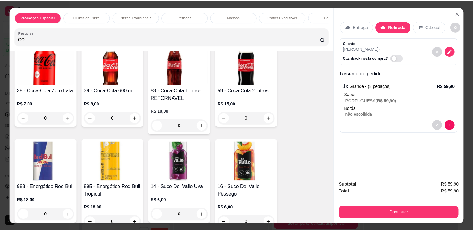
scroll to position [191, 0]
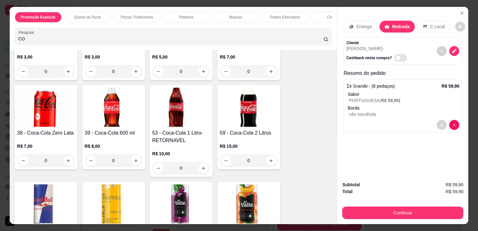
click at [242, 105] on img at bounding box center [249, 107] width 58 height 39
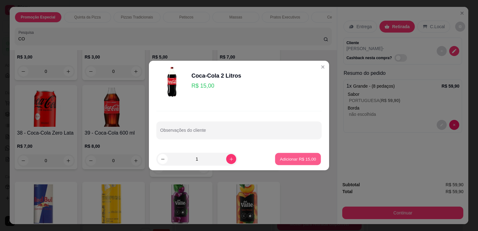
click at [300, 158] on p "Adicionar R$ 15,00" at bounding box center [298, 159] width 36 height 6
type input "1"
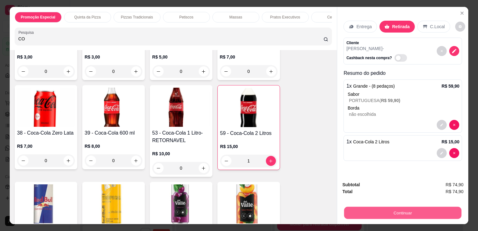
click at [380, 212] on button "Continuar" at bounding box center [402, 212] width 117 height 12
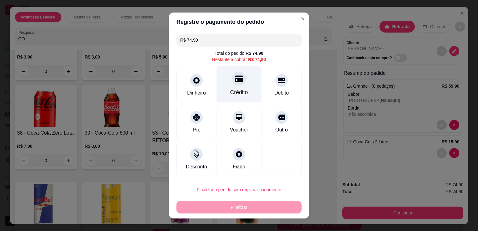
click at [232, 83] on div at bounding box center [239, 79] width 14 height 14
type input "R$ 0,00"
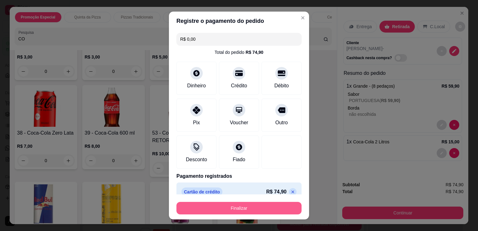
click at [246, 211] on button "Finalizar" at bounding box center [238, 208] width 125 height 13
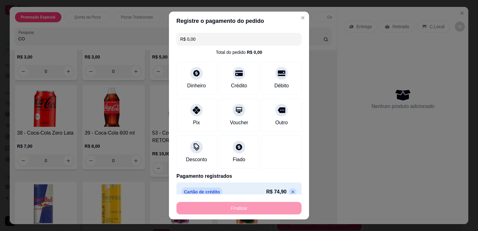
type input "0"
type input "-R$ 74,90"
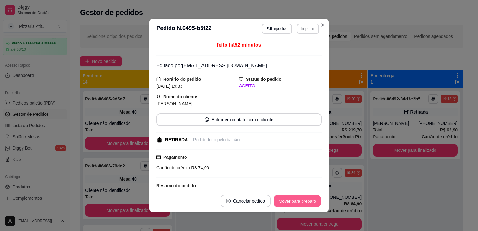
click at [303, 202] on button "Mover para preparo" at bounding box center [296, 201] width 47 height 12
click at [303, 202] on button "Mover para retirada disponível" at bounding box center [286, 201] width 67 height 12
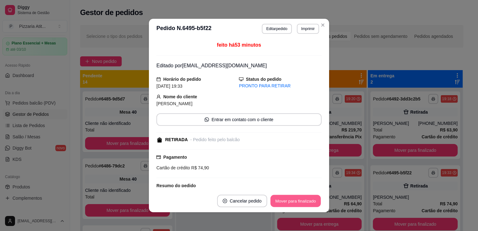
click at [303, 202] on button "Mover para finalizado" at bounding box center [295, 201] width 50 height 12
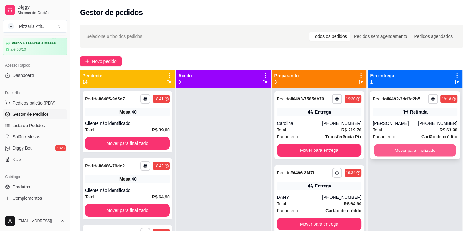
click at [380, 151] on button "Mover para finalizado" at bounding box center [415, 150] width 82 height 12
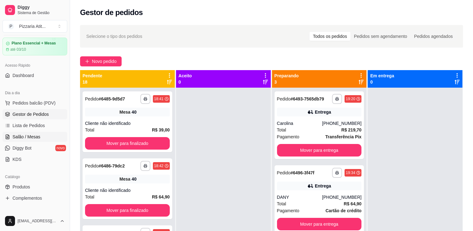
click at [45, 132] on link "Salão / Mesas" at bounding box center [35, 137] width 65 height 10
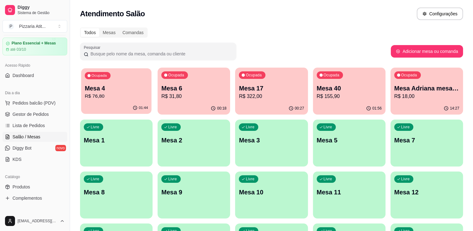
click at [113, 96] on p "R$ 76,80" at bounding box center [116, 96] width 63 height 7
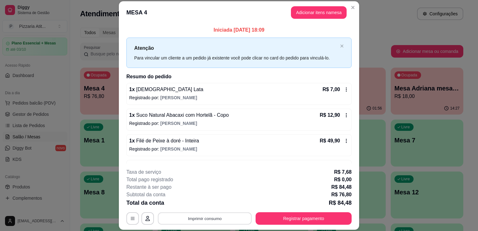
click at [197, 218] on button "Imprimir consumo" at bounding box center [205, 218] width 94 height 12
click at [197, 209] on div "Escolha a impressora IMPRESSORA" at bounding box center [204, 199] width 52 height 21
click at [197, 206] on button "IMPRESSORA" at bounding box center [204, 204] width 44 height 10
click at [278, 218] on button "Registrar pagamento" at bounding box center [303, 218] width 93 height 12
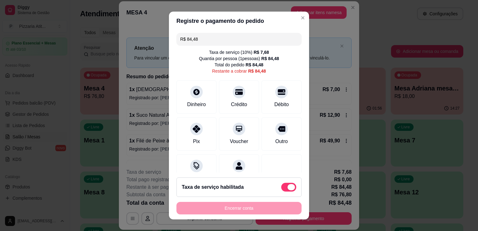
click at [281, 185] on span at bounding box center [288, 187] width 15 height 9
click at [281, 188] on input "checkbox" at bounding box center [283, 190] width 4 height 4
checkbox input "true"
type input "R$ 76,80"
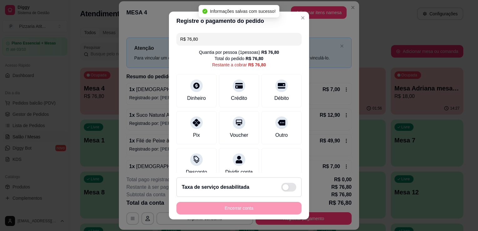
checkbox input "false"
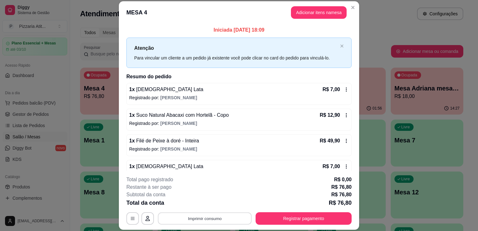
click at [197, 213] on button "Imprimir consumo" at bounding box center [205, 218] width 94 height 12
click at [202, 206] on button "IMPRESSORA" at bounding box center [204, 204] width 44 height 10
click at [320, 208] on div "**********" at bounding box center [238, 200] width 225 height 49
click at [305, 216] on button "Registrar pagamento" at bounding box center [303, 218] width 96 height 13
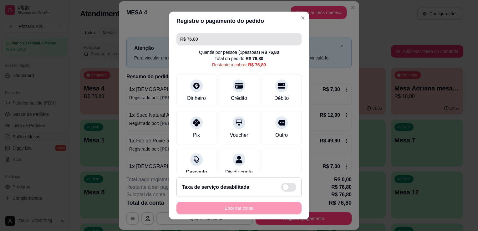
click at [204, 39] on input "R$ 76,80" at bounding box center [239, 39] width 118 height 13
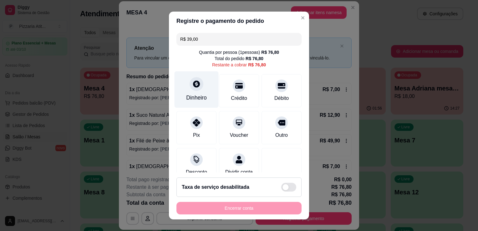
click at [179, 99] on div "Dinheiro" at bounding box center [196, 89] width 44 height 37
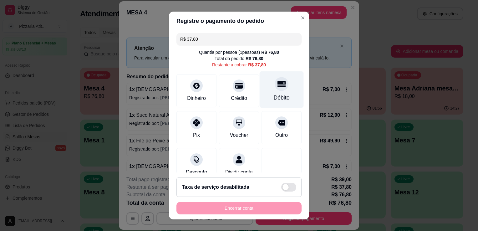
click at [259, 89] on div "Débito" at bounding box center [281, 89] width 44 height 37
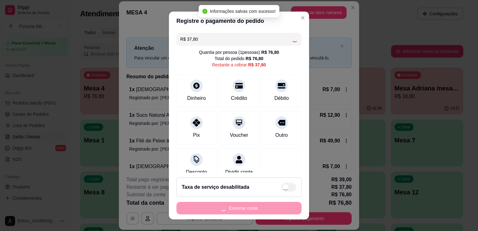
type input "R$ 0,00"
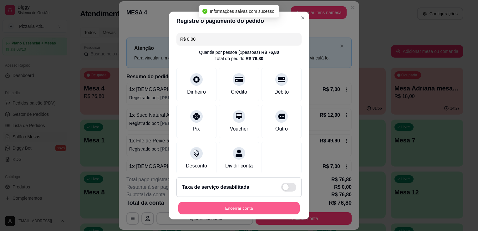
click at [269, 205] on button "Encerrar conta" at bounding box center [238, 208] width 121 height 12
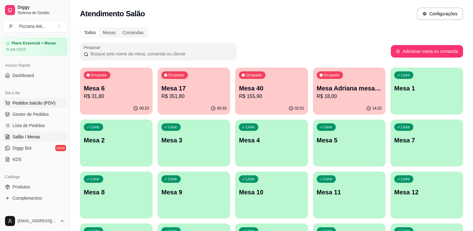
click at [51, 104] on span "Pedidos balcão (PDV)" at bounding box center [34, 103] width 43 height 6
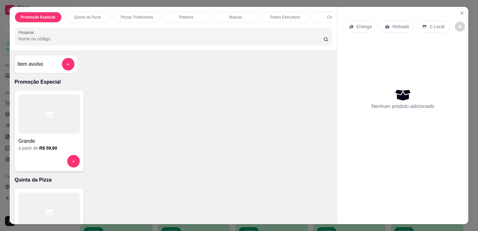
click at [46, 128] on div at bounding box center [48, 113] width 61 height 39
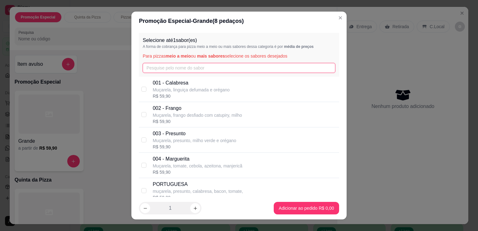
click at [189, 72] on input "text" at bounding box center [239, 68] width 193 height 10
type input "A"
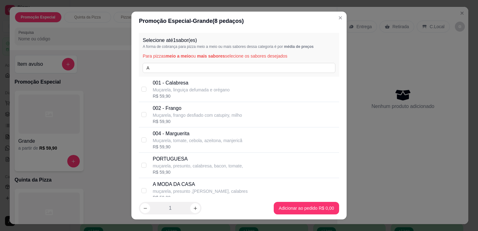
click at [189, 193] on p "muçarela, presunto ,[PERSON_NAME], calabres" at bounding box center [200, 191] width 95 height 6
checkbox input "true"
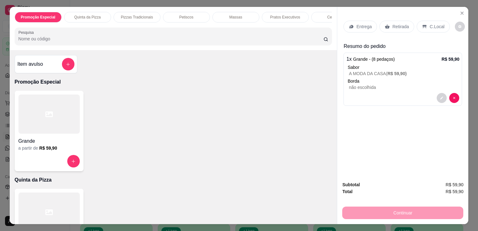
click at [403, 23] on p "Retirada" at bounding box center [400, 26] width 17 height 6
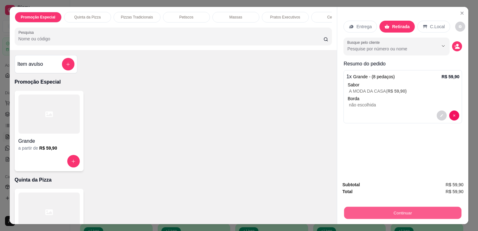
click at [382, 212] on button "Continuar" at bounding box center [402, 212] width 117 height 12
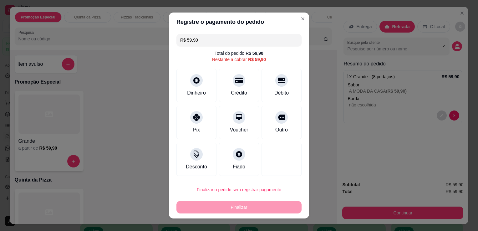
click at [274, 208] on div "Finalizar" at bounding box center [238, 207] width 125 height 13
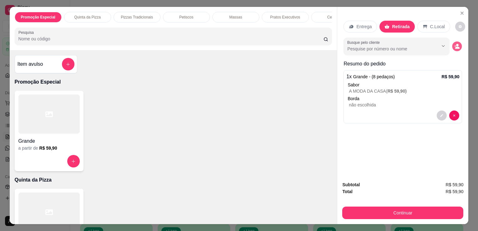
click at [456, 44] on circle "decrease-product-quantity" at bounding box center [457, 45] width 3 height 3
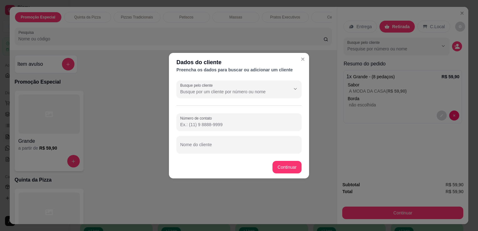
click at [230, 126] on input "Número de contato" at bounding box center [239, 124] width 118 height 6
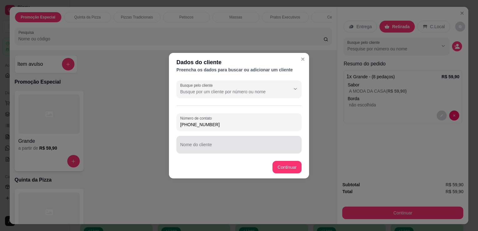
type input "[PHONE_NUMBER]"
click at [230, 151] on div "Nome do cliente" at bounding box center [238, 145] width 125 height 18
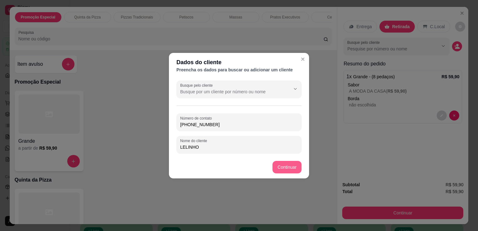
type input "LELINHO"
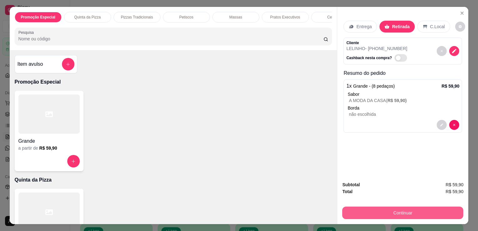
click at [384, 213] on button "Continuar" at bounding box center [402, 212] width 121 height 13
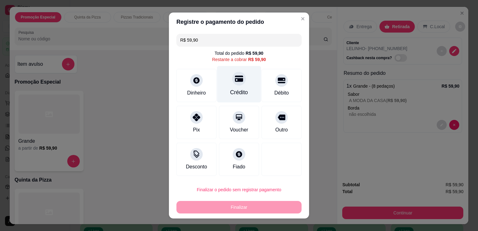
click at [235, 93] on div "Crédito" at bounding box center [239, 92] width 18 height 8
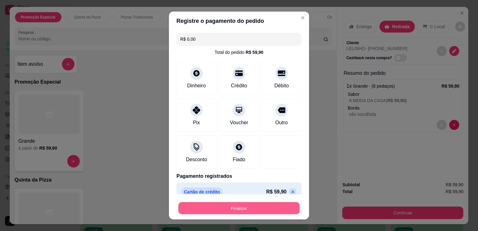
click at [245, 207] on button "Finalizar" at bounding box center [238, 208] width 121 height 12
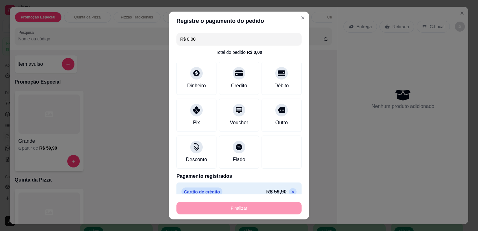
type input "-R$ 59,90"
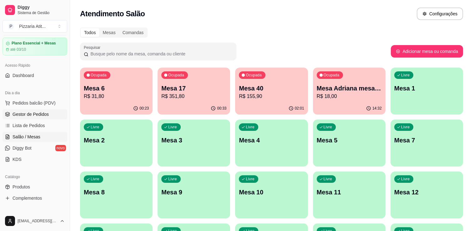
click at [31, 111] on span "Gestor de Pedidos" at bounding box center [31, 114] width 36 height 6
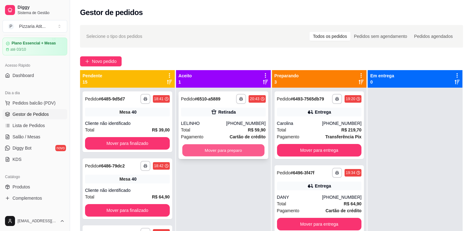
click at [211, 148] on button "Mover para preparo" at bounding box center [223, 150] width 82 height 12
click at [222, 154] on button "Mover para preparo" at bounding box center [223, 150] width 82 height 12
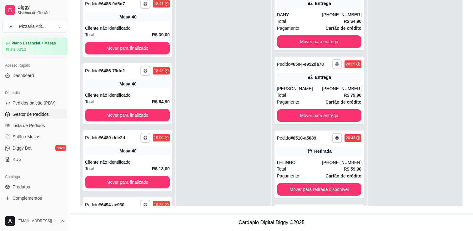
scroll to position [88, 0]
click at [30, 138] on span "Salão / Mesas" at bounding box center [27, 136] width 28 height 6
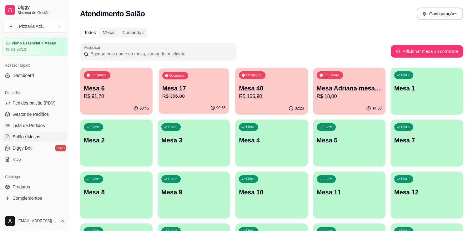
click at [185, 90] on p "Mesa 17" at bounding box center [193, 88] width 63 height 8
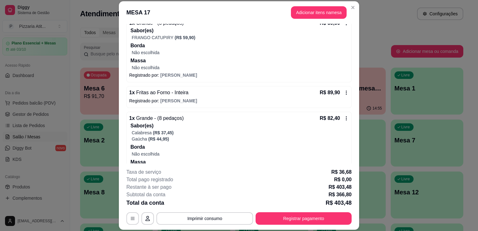
scroll to position [67, 0]
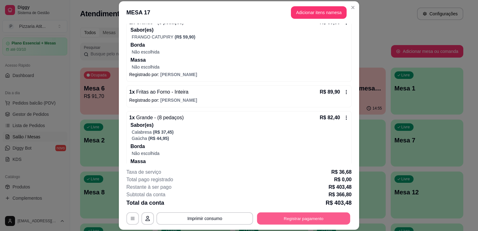
click at [292, 215] on button "Registrar pagamento" at bounding box center [303, 218] width 93 height 12
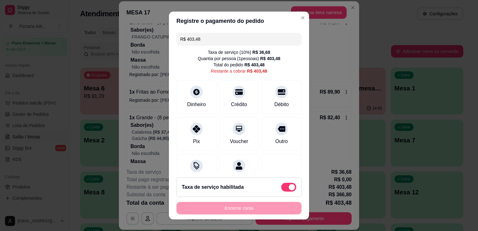
click at [224, 43] on input "R$ 403,48" at bounding box center [239, 39] width 118 height 13
click at [195, 131] on div at bounding box center [196, 127] width 14 height 14
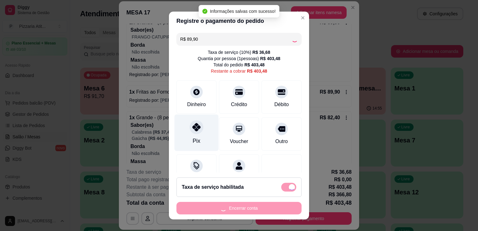
type input "R$ 313,58"
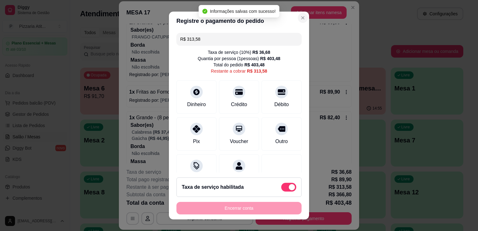
click at [298, 13] on button "Close" at bounding box center [303, 18] width 10 height 10
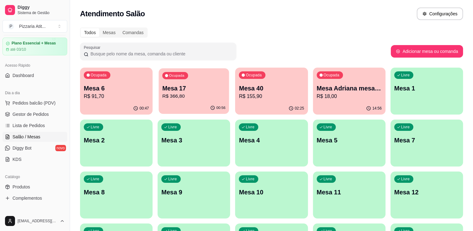
click at [173, 93] on p "R$ 366,80" at bounding box center [193, 96] width 63 height 7
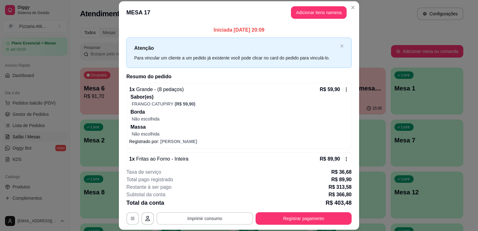
click at [202, 218] on button "Imprimir consumo" at bounding box center [204, 218] width 97 height 13
click at [199, 200] on button "IMPRESSORA" at bounding box center [204, 204] width 44 height 10
click at [290, 219] on button "Registrar pagamento" at bounding box center [303, 218] width 93 height 12
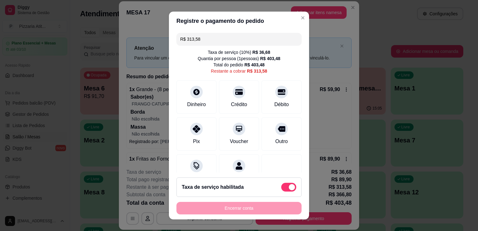
click at [220, 38] on input "R$ 313,58" at bounding box center [239, 39] width 118 height 13
click at [190, 135] on div "Pix" at bounding box center [196, 132] width 44 height 37
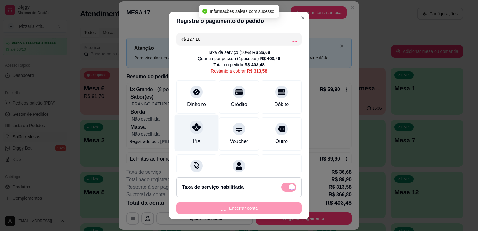
type input "R$ 186,48"
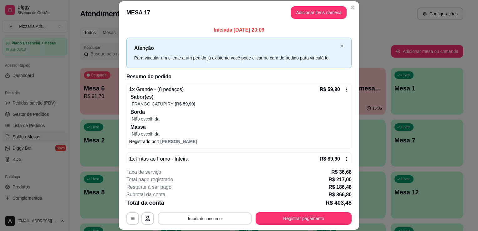
click at [219, 217] on button "Imprimir consumo" at bounding box center [205, 218] width 94 height 12
click at [205, 200] on button "IMPRESSORA" at bounding box center [204, 204] width 44 height 10
click at [308, 13] on button "Adicionar itens na mesa" at bounding box center [319, 12] width 54 height 12
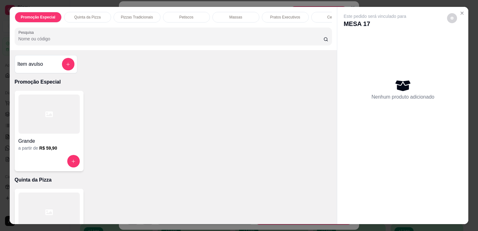
click at [251, 41] on input "Pesquisa" at bounding box center [170, 39] width 305 height 6
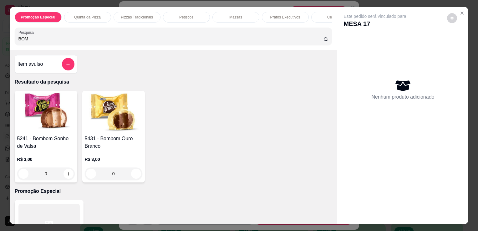
type input "BOM"
click at [62, 125] on img at bounding box center [46, 112] width 58 height 39
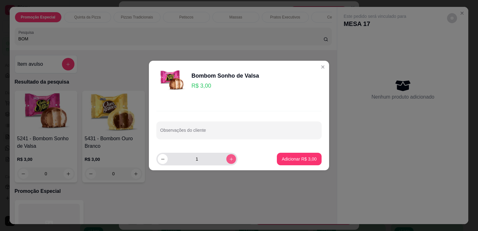
click at [229, 159] on icon "increase-product-quantity" at bounding box center [231, 159] width 5 height 5
type input "2"
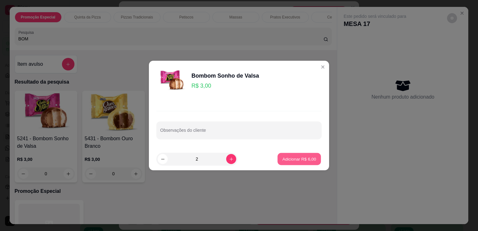
click at [282, 159] on p "Adicionar R$ 6,00" at bounding box center [299, 159] width 34 height 6
type input "2"
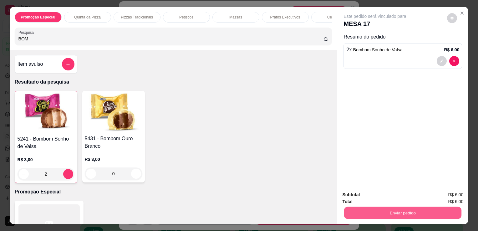
click at [395, 205] on div "Enviar pedido" at bounding box center [402, 212] width 121 height 14
click at [395, 206] on button "Enviar pedido" at bounding box center [402, 212] width 117 height 12
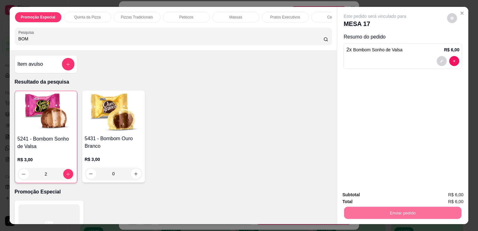
click at [441, 194] on button "Enviar pedido" at bounding box center [446, 195] width 34 height 12
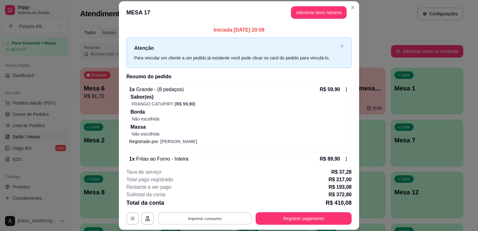
click at [233, 219] on button "Imprimir consumo" at bounding box center [205, 218] width 94 height 12
click at [204, 206] on button "IMPRESSORA" at bounding box center [204, 204] width 44 height 10
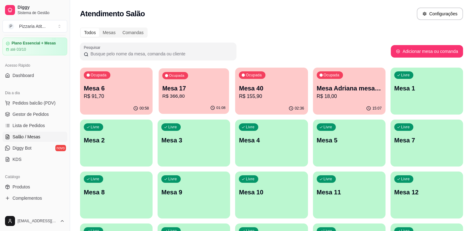
click at [193, 94] on p "R$ 366,80" at bounding box center [193, 96] width 63 height 7
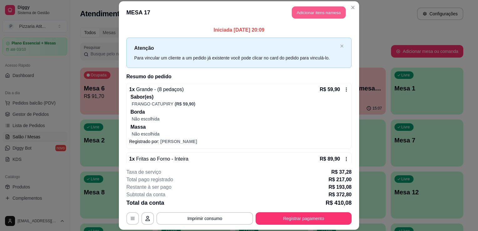
click at [315, 13] on button "Adicionar itens na mesa" at bounding box center [319, 12] width 54 height 12
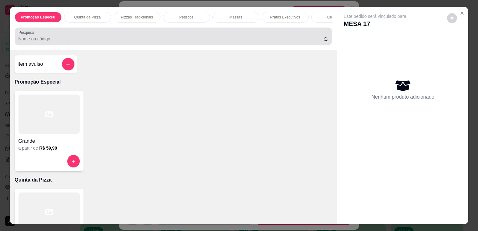
click at [241, 36] on div at bounding box center [173, 36] width 310 height 13
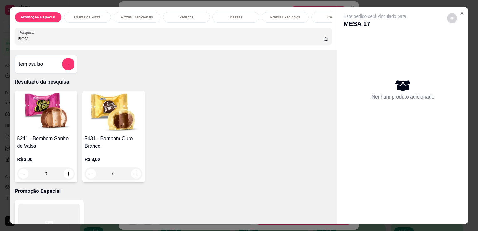
type input "BOM"
click at [55, 111] on img at bounding box center [46, 112] width 58 height 39
click at [43, 136] on div "5241 - Bombom Sonho de Valsa R$ 3,00 0" at bounding box center [46, 137] width 63 height 92
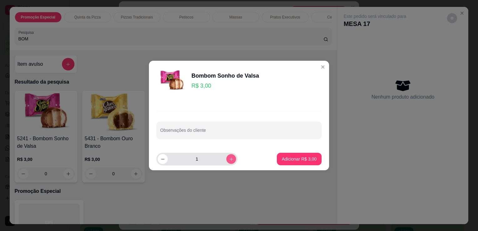
click at [229, 160] on icon "increase-product-quantity" at bounding box center [231, 159] width 5 height 5
type input "2"
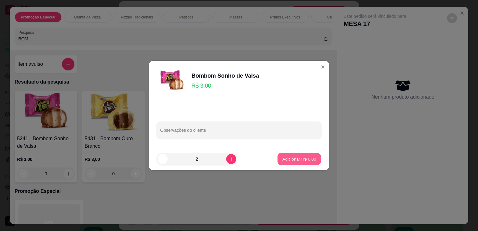
click at [299, 158] on p "Adicionar R$ 6,00" at bounding box center [299, 159] width 34 height 6
type input "2"
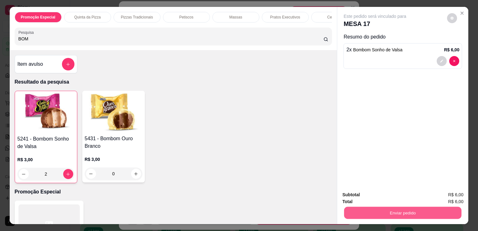
click at [392, 210] on button "Enviar pedido" at bounding box center [402, 212] width 117 height 12
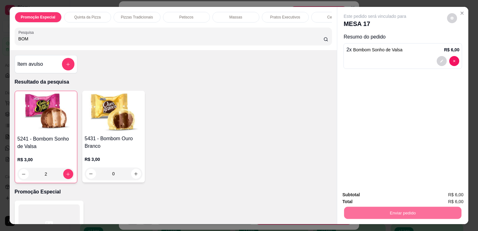
click at [443, 191] on button "Enviar pedido" at bounding box center [446, 195] width 34 height 12
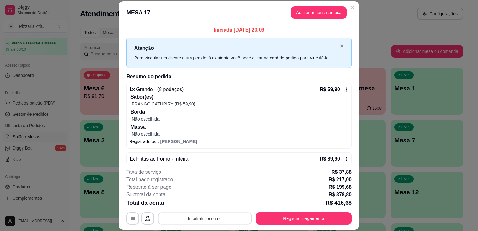
click at [204, 221] on button "Imprimir consumo" at bounding box center [205, 218] width 94 height 12
click at [205, 206] on button "IMPRESSORA" at bounding box center [204, 204] width 44 height 10
click at [267, 219] on button "Registrar pagamento" at bounding box center [303, 218] width 93 height 12
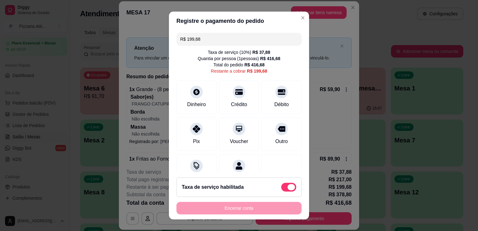
click at [281, 189] on span at bounding box center [288, 187] width 15 height 9
click at [281, 189] on input "checkbox" at bounding box center [283, 190] width 4 height 4
checkbox input "true"
type input "R$ 161,80"
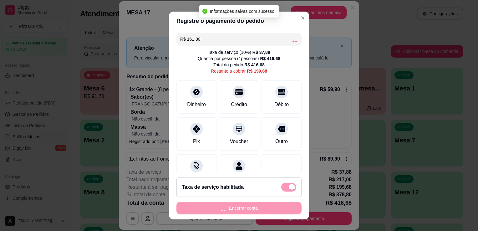
checkbox input "false"
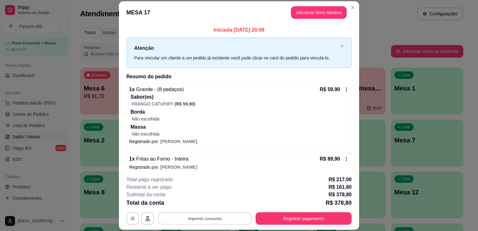
click at [231, 216] on button "Imprimir consumo" at bounding box center [205, 218] width 94 height 12
click at [209, 202] on button "IMPRESSORA" at bounding box center [204, 204] width 44 height 10
click at [296, 214] on button "Registrar pagamento" at bounding box center [303, 218] width 93 height 12
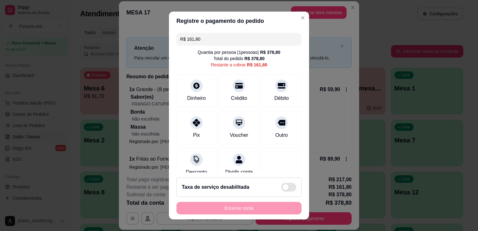
click at [210, 43] on input "R$ 161,80" at bounding box center [239, 39] width 118 height 13
type input "R$ 54,00"
click at [193, 103] on div "Dinheiro" at bounding box center [196, 89] width 44 height 37
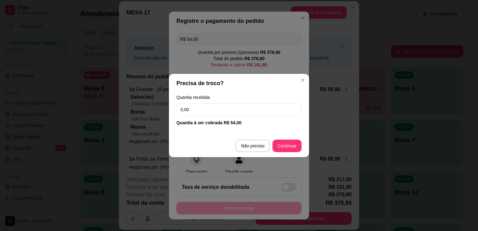
click at [199, 109] on input "0,00" at bounding box center [238, 109] width 125 height 13
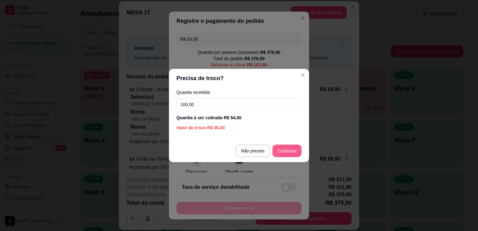
type input "100,00"
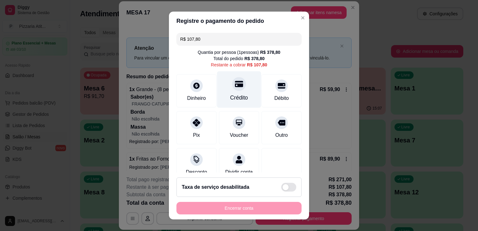
click at [238, 94] on div "Crédito" at bounding box center [239, 97] width 18 height 8
click at [262, 207] on div "Encerrar conta" at bounding box center [238, 208] width 125 height 13
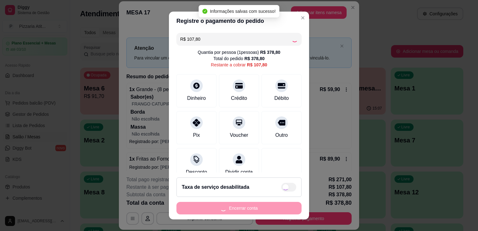
type input "R$ 0,00"
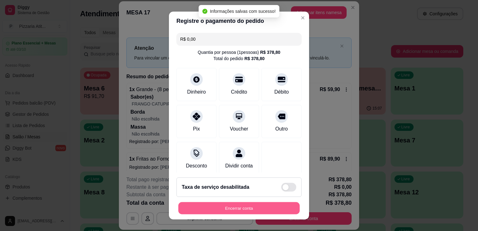
click at [262, 207] on button "Encerrar conta" at bounding box center [238, 208] width 121 height 12
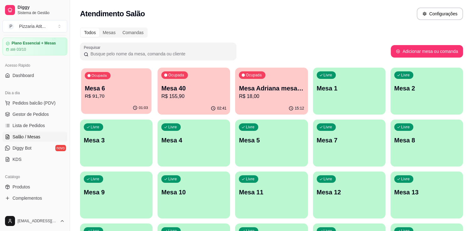
click at [108, 93] on p "R$ 91,70" at bounding box center [116, 96] width 63 height 7
click at [193, 77] on div "Ocupada Mesa 40 R$ 155,90" at bounding box center [194, 85] width 70 height 34
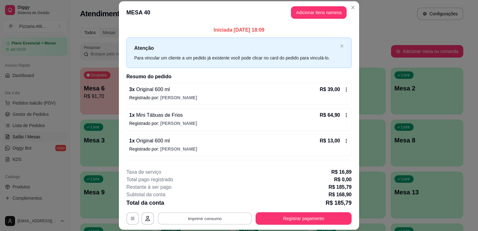
click at [206, 223] on button "Imprimir consumo" at bounding box center [205, 218] width 94 height 12
click at [209, 204] on button "IMPRESSORA" at bounding box center [204, 204] width 44 height 10
click at [216, 217] on button "Imprimir consumo" at bounding box center [205, 218] width 94 height 12
click at [212, 203] on button "IMPRESSORA" at bounding box center [204, 204] width 44 height 10
click at [305, 222] on button "Registrar pagamento" at bounding box center [303, 218] width 93 height 12
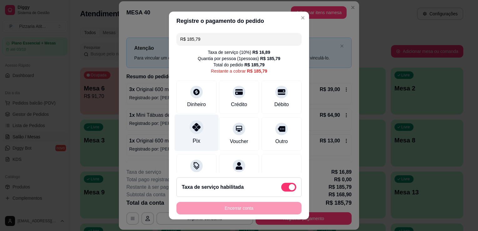
click at [201, 142] on div "Pix" at bounding box center [196, 132] width 44 height 37
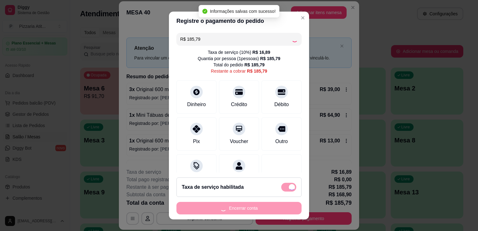
type input "R$ 0,00"
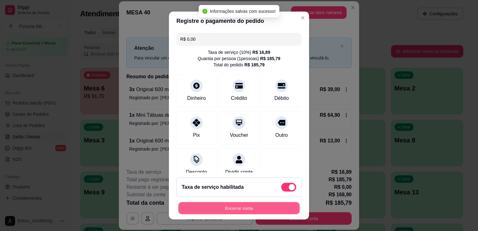
click at [224, 208] on button "Encerrar conta" at bounding box center [238, 208] width 121 height 12
